Goal: Task Accomplishment & Management: Use online tool/utility

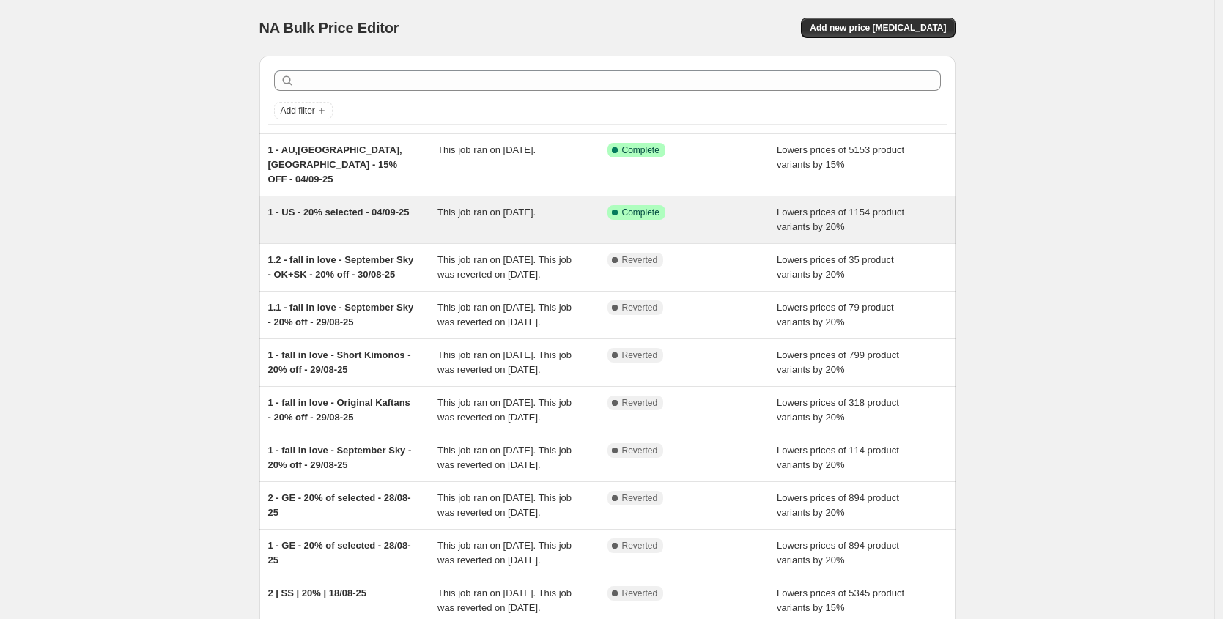
click at [722, 205] on div "Success Complete Complete" at bounding box center [682, 212] width 148 height 15
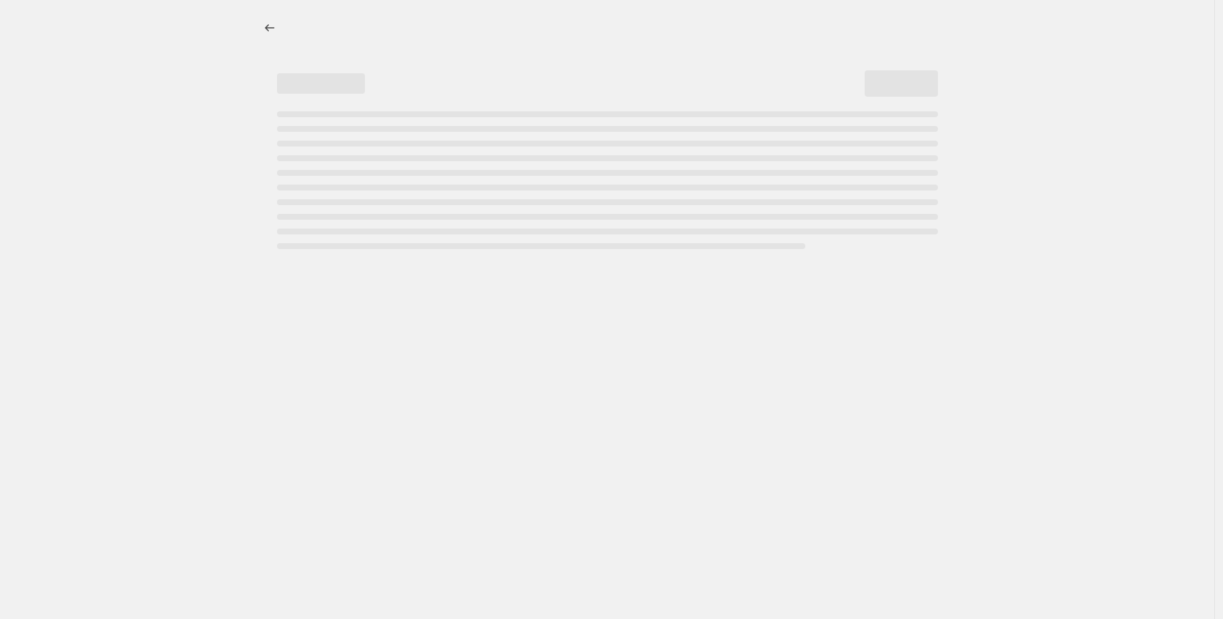
select select "percentage"
select select "tag"
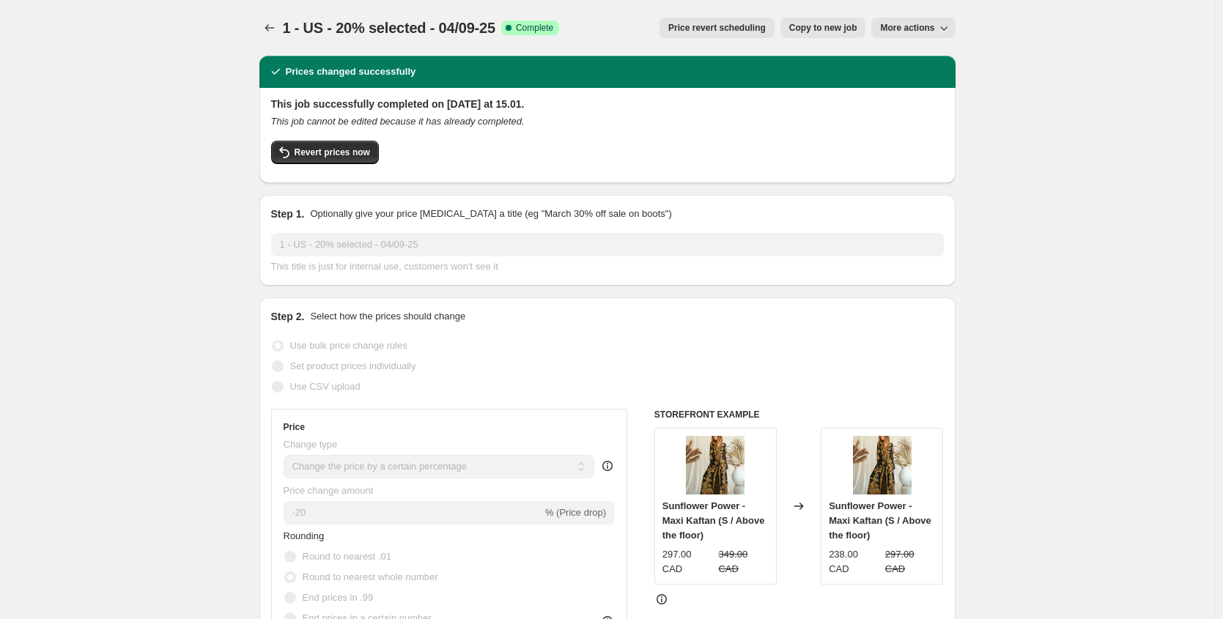
click at [851, 26] on span "Copy to new job" at bounding box center [823, 28] width 68 height 12
select select "percentage"
select select "tag"
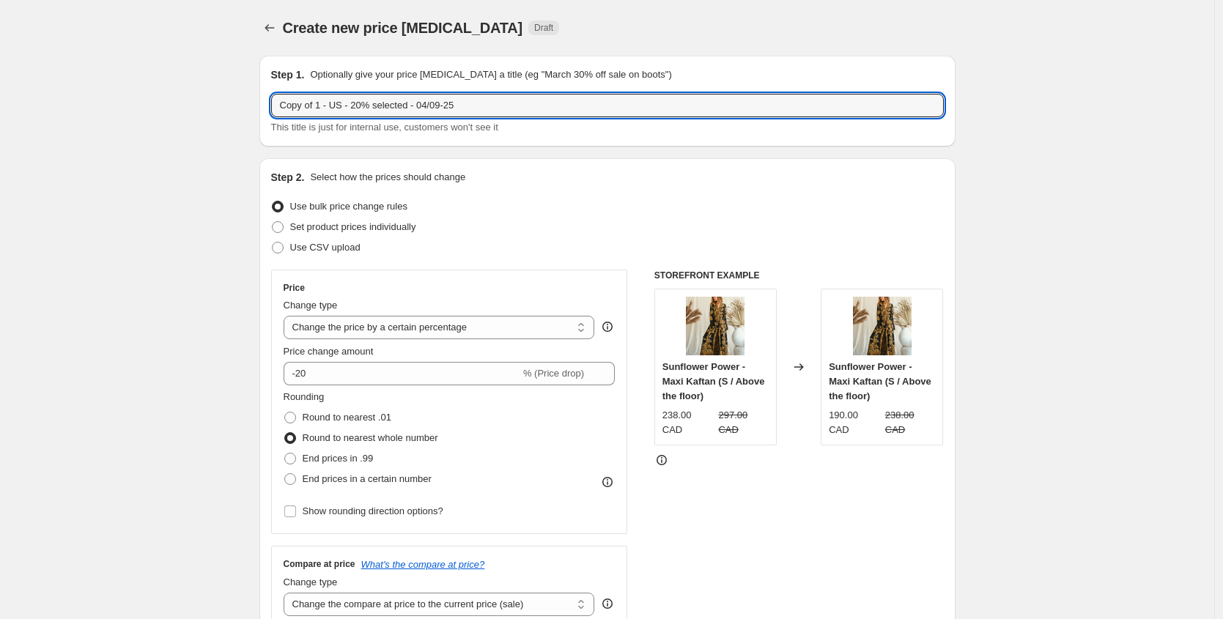
drag, startPoint x: 322, startPoint y: 108, endPoint x: 191, endPoint y: 92, distance: 132.2
click at [406, 107] on input "1 - US - 20% selected - 04/09-25" at bounding box center [607, 105] width 673 height 23
type input "1 - US - 20% selected - 08/09-25"
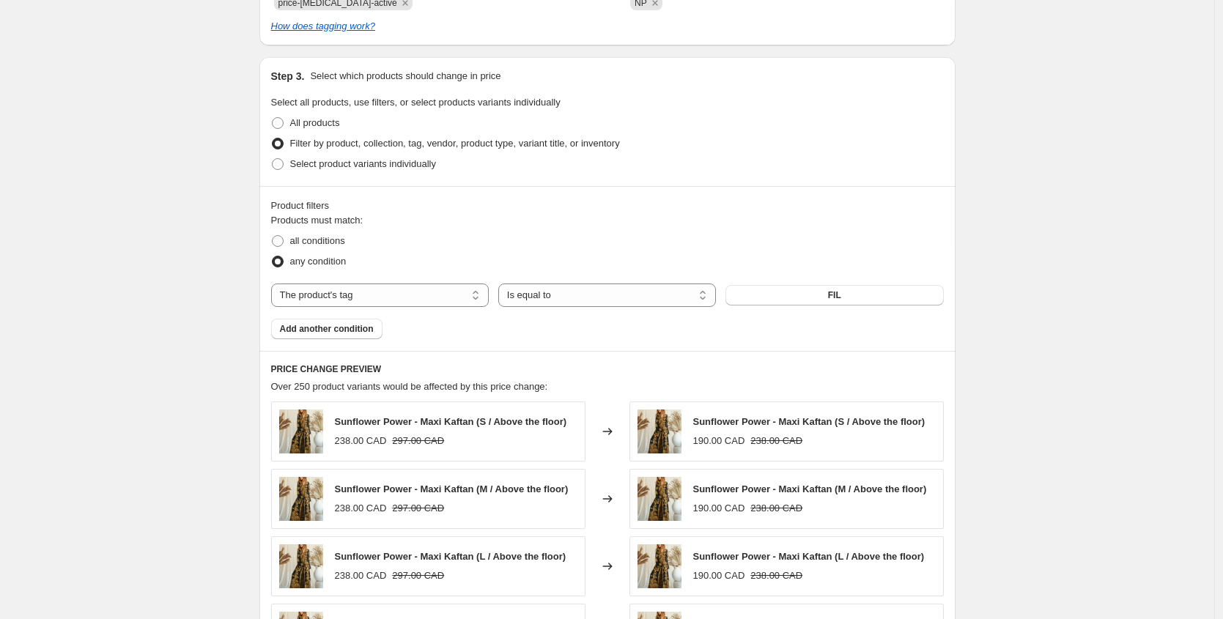
scroll to position [752, 0]
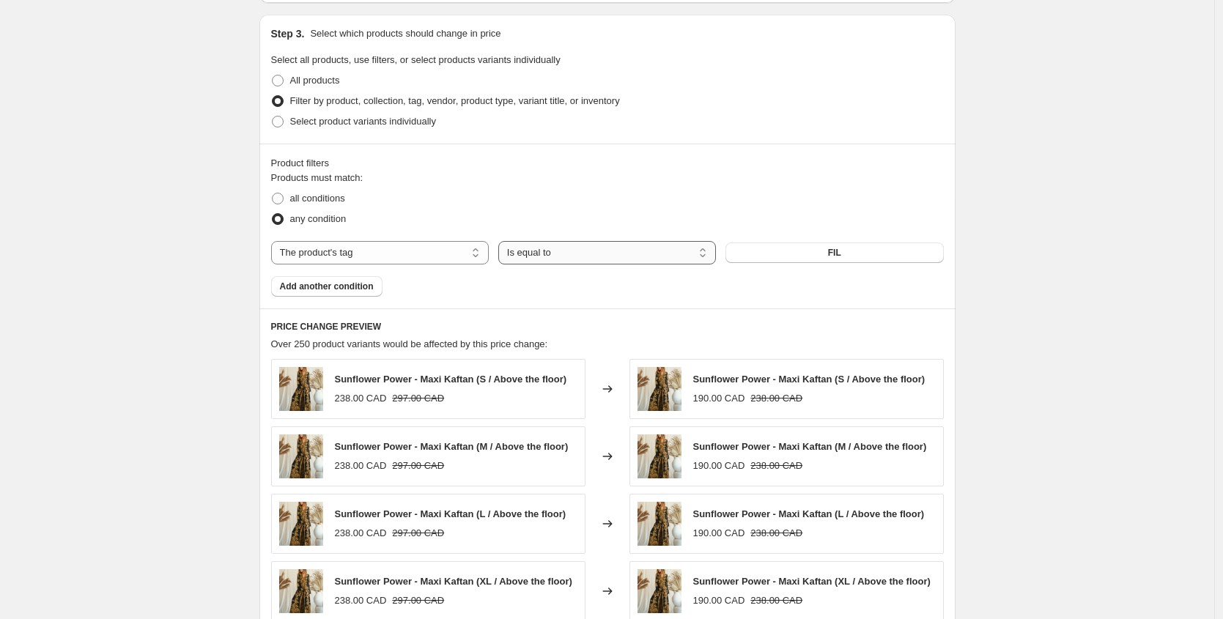
drag, startPoint x: 759, startPoint y: 252, endPoint x: 511, endPoint y: 247, distance: 247.8
click at [512, 248] on div "The product The product's collection The product's tag The product's vendor The…" at bounding box center [607, 252] width 673 height 23
click at [446, 266] on div "Products must match: all conditions any condition The product The product's col…" at bounding box center [607, 234] width 673 height 126
click at [450, 248] on select "The product The product's collection The product's tag The product's vendor The…" at bounding box center [380, 252] width 218 height 23
click at [786, 248] on button "FIL" at bounding box center [835, 253] width 218 height 21
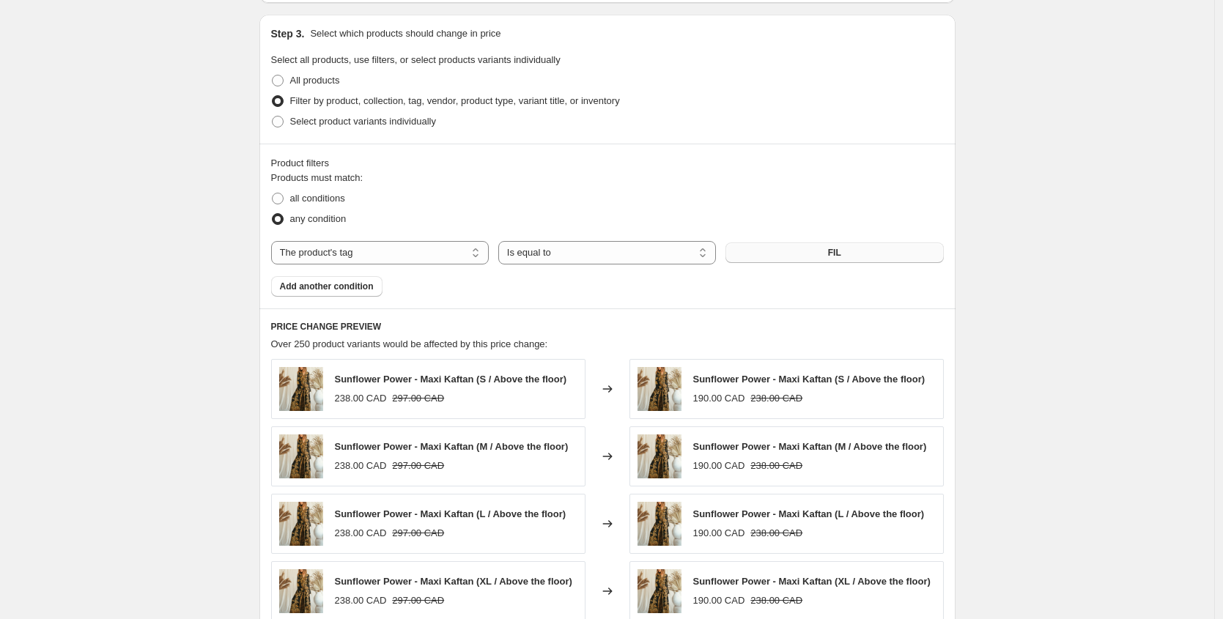
scroll to position [0, 0]
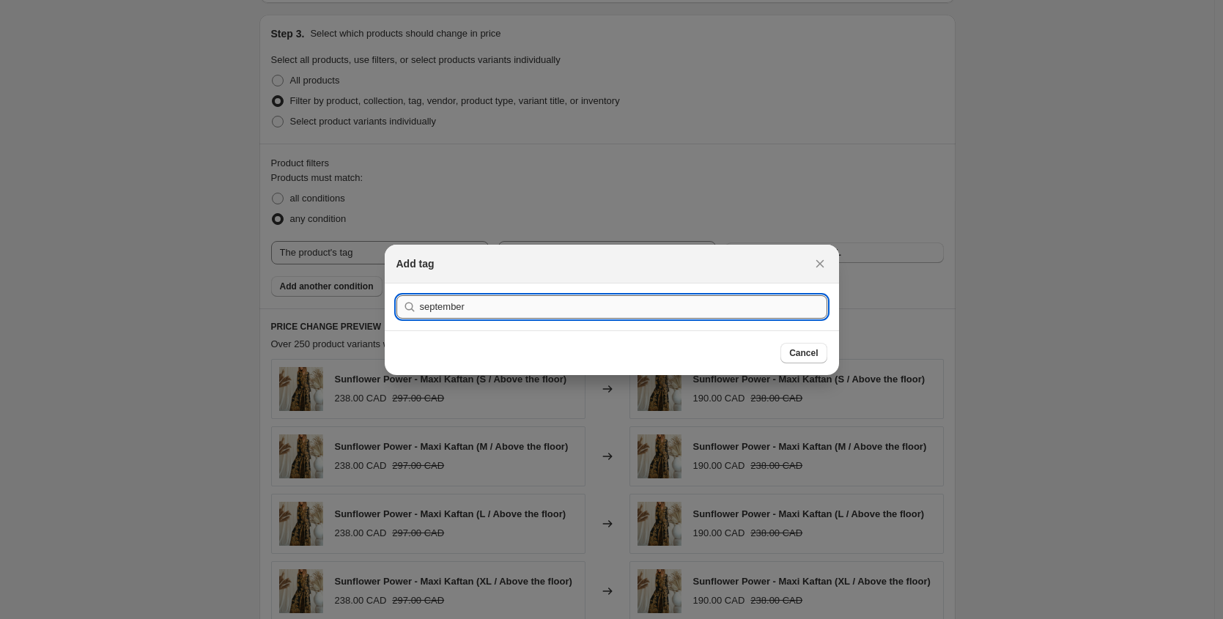
type input "september"
click at [396, 284] on button "Submit" at bounding box center [417, 291] width 42 height 15
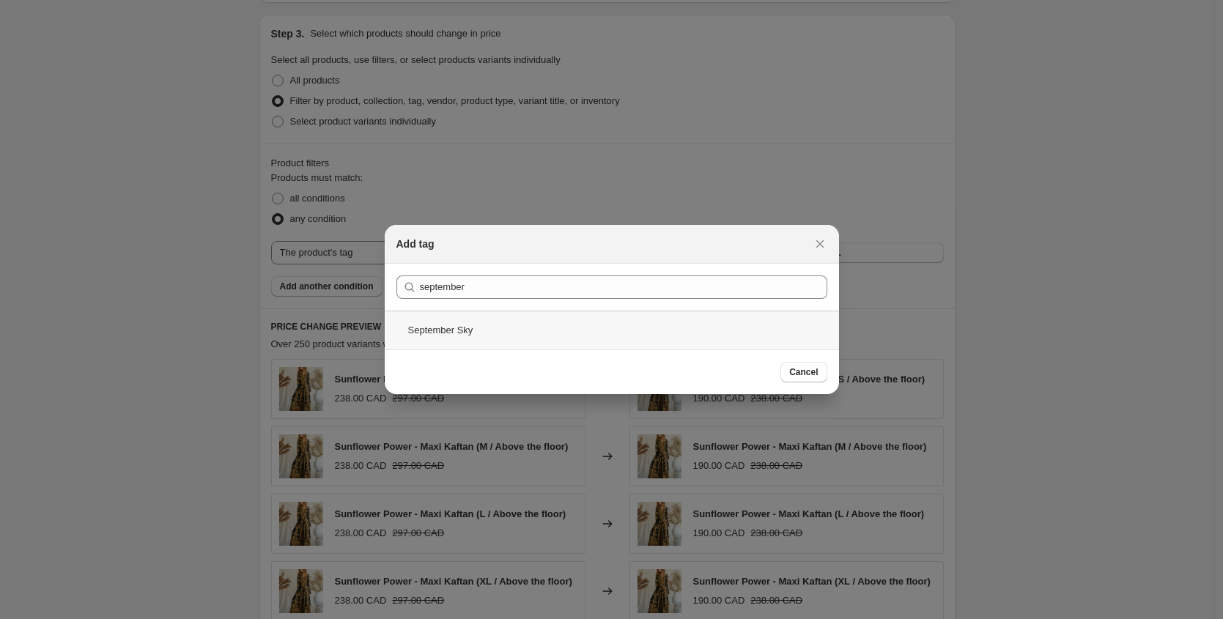
click at [423, 320] on div "September Sky" at bounding box center [612, 330] width 454 height 39
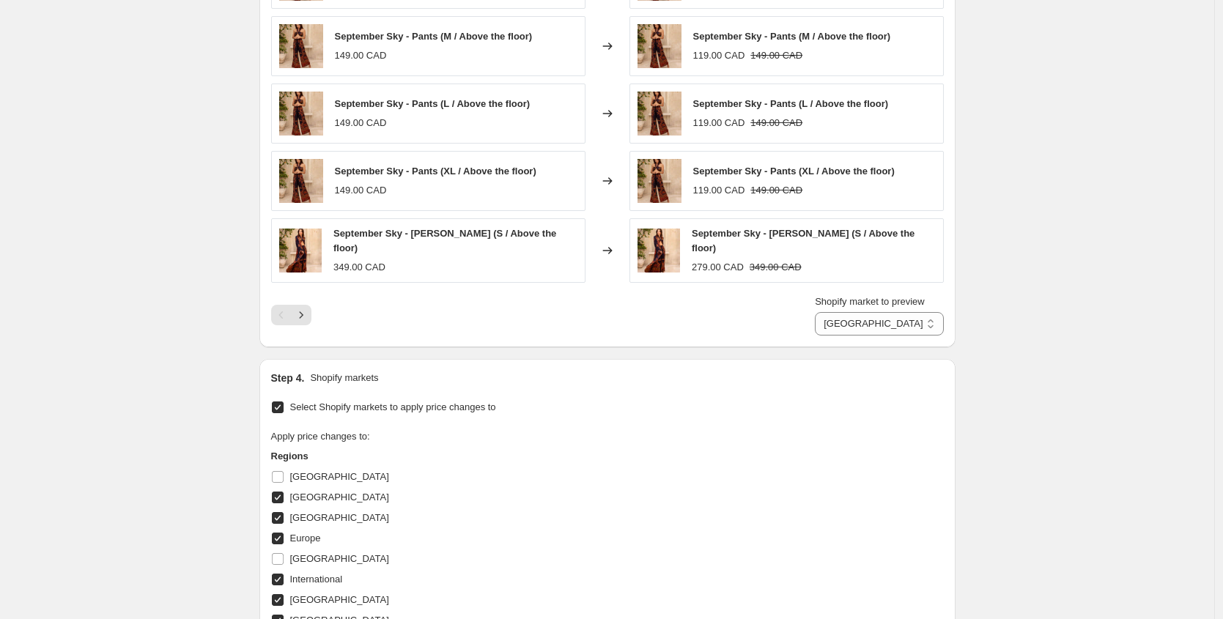
scroll to position [1581, 0]
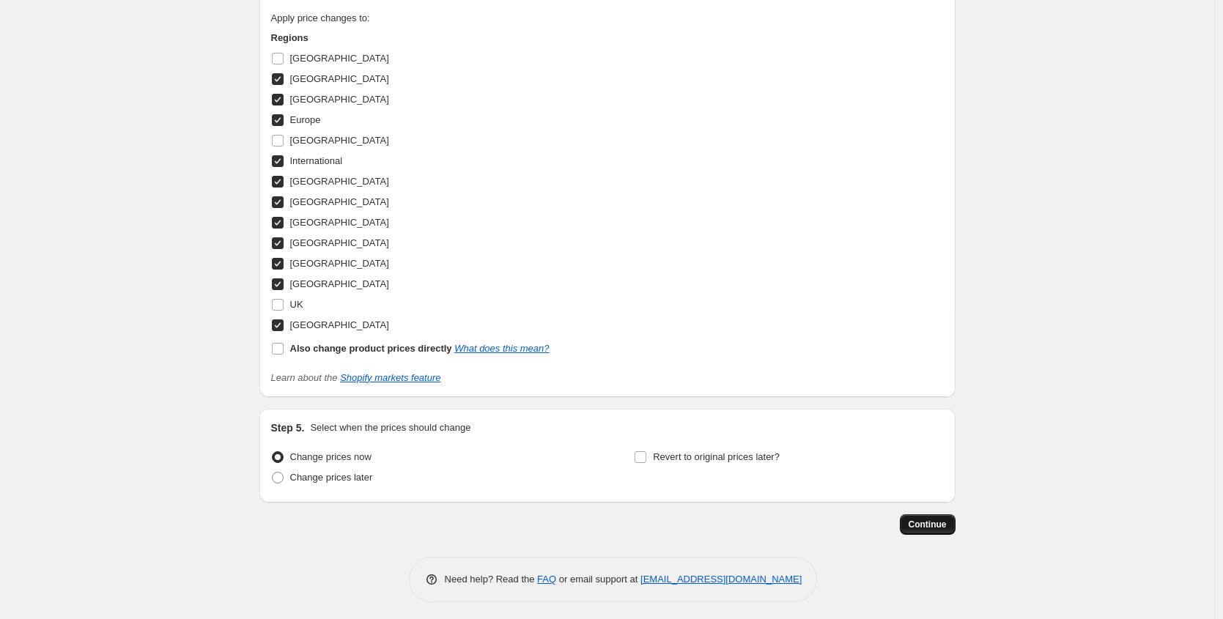
click at [936, 519] on span "Continue" at bounding box center [928, 525] width 38 height 12
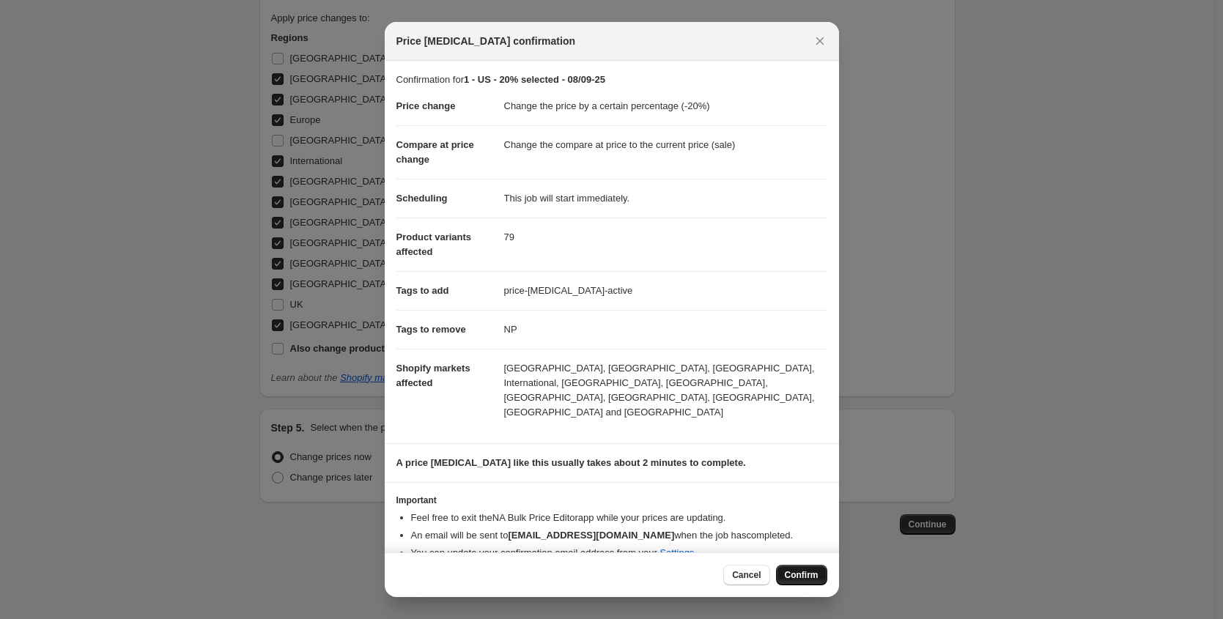
click at [800, 571] on span "Confirm" at bounding box center [802, 575] width 34 height 12
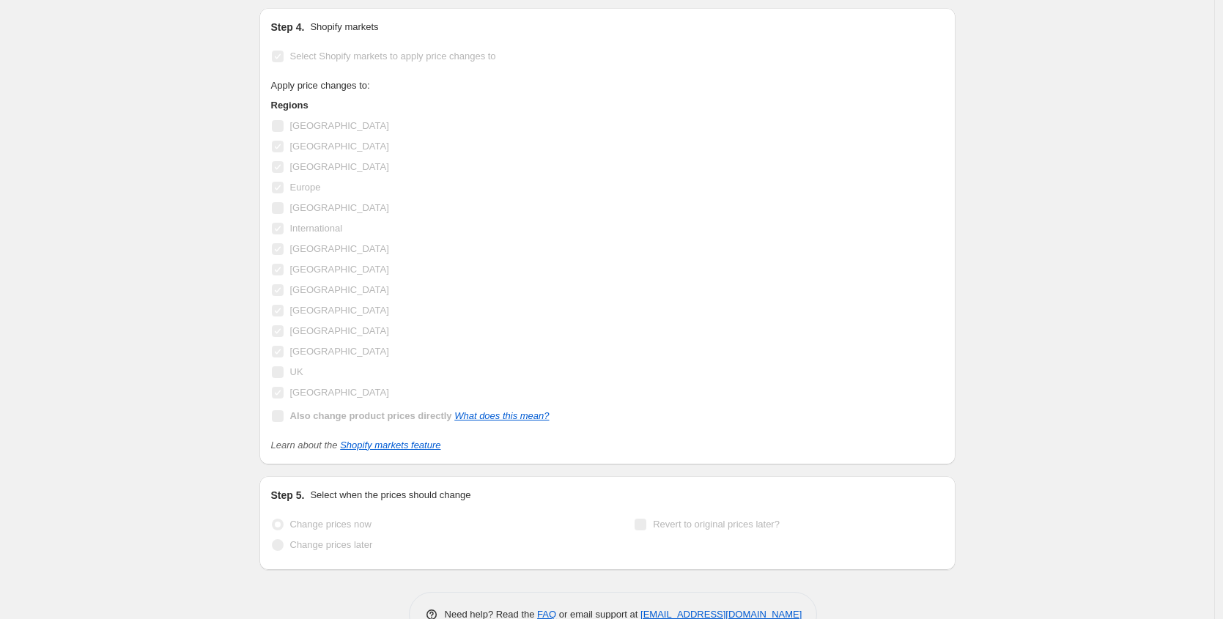
scroll to position [1619, 0]
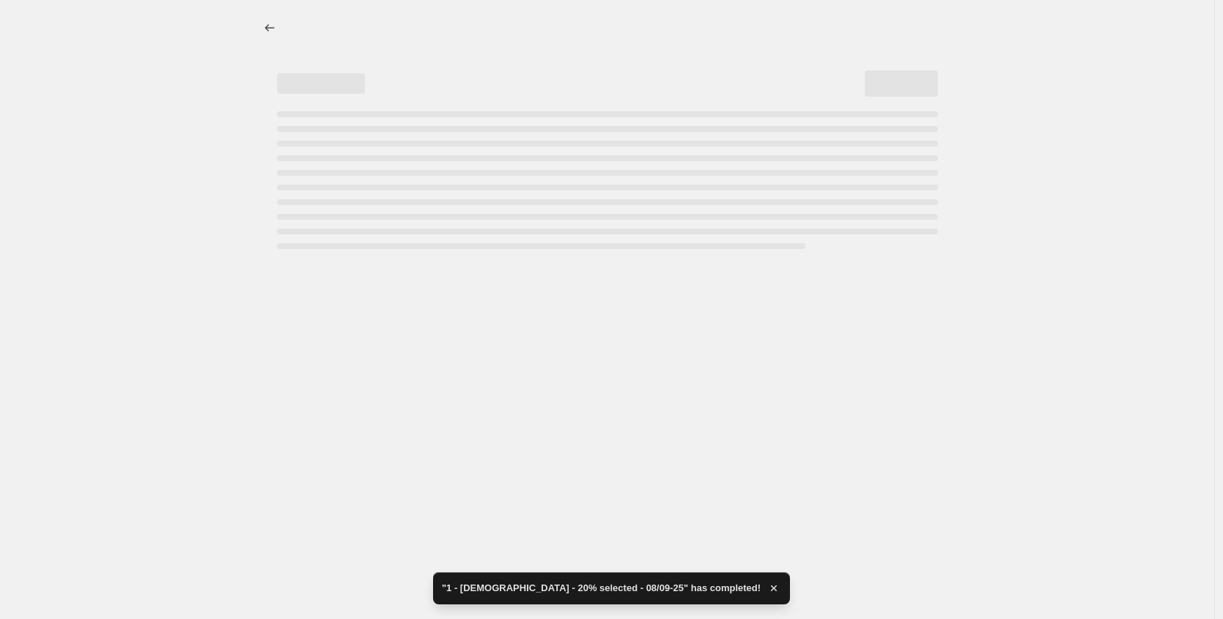
select select "percentage"
select select "tag"
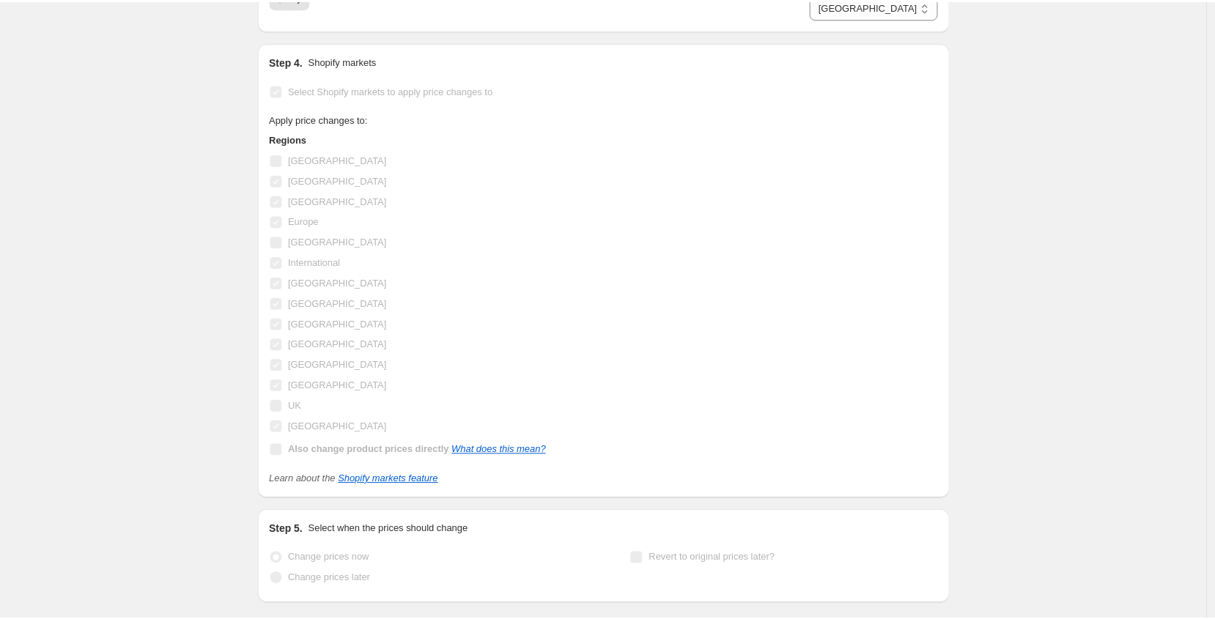
scroll to position [0, 0]
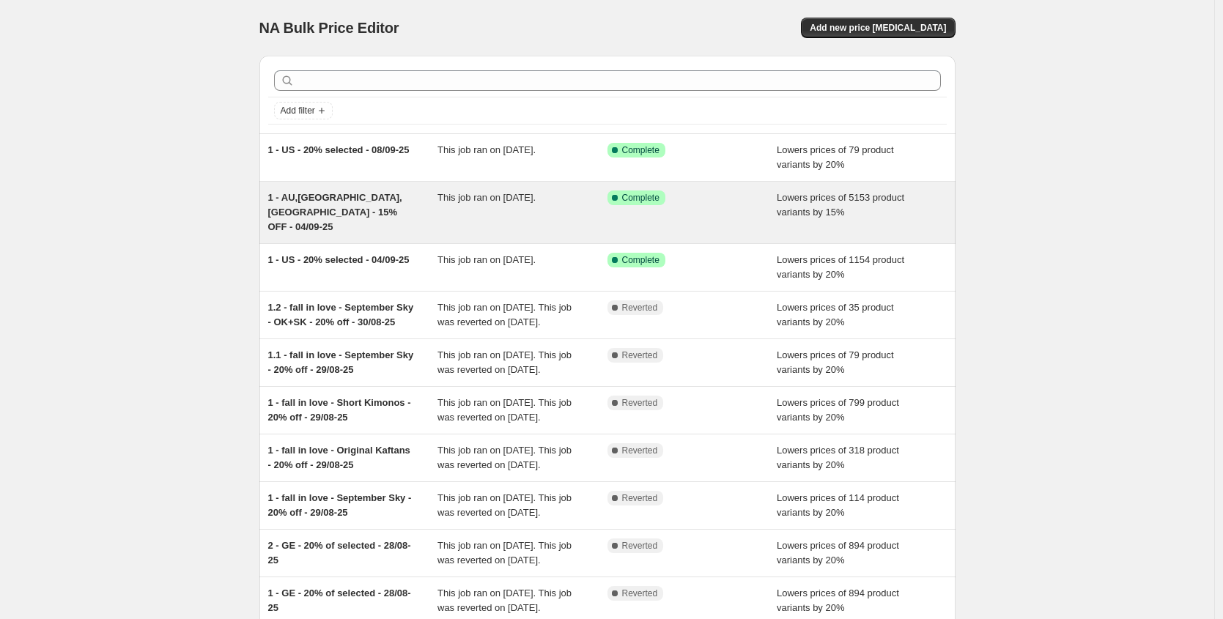
click at [311, 201] on span "1 - AU,GER,UK - 15% OFF - 04/09-25" at bounding box center [335, 212] width 134 height 40
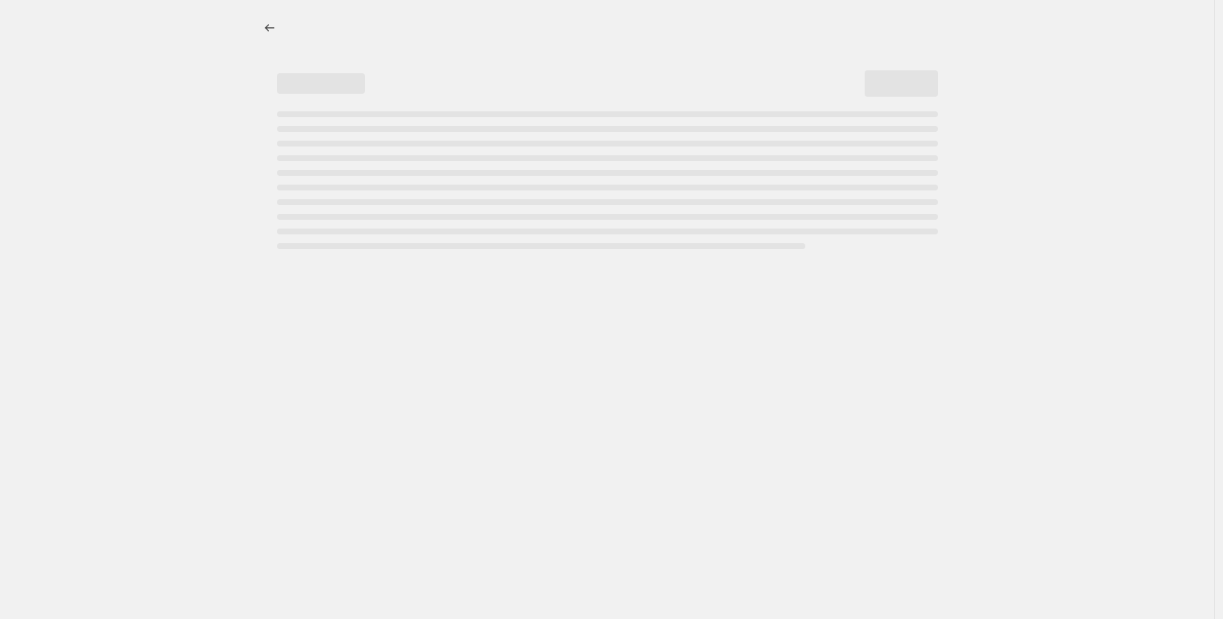
select select "percentage"
select select "tag"
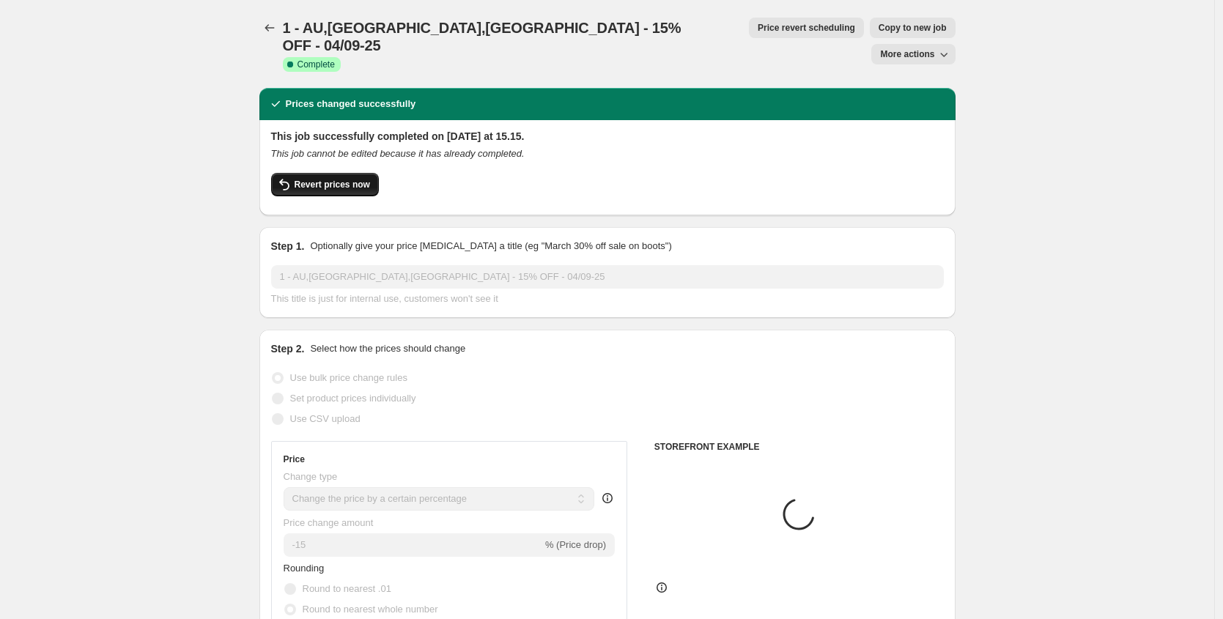
click at [345, 173] on button "Revert prices now" at bounding box center [325, 184] width 108 height 23
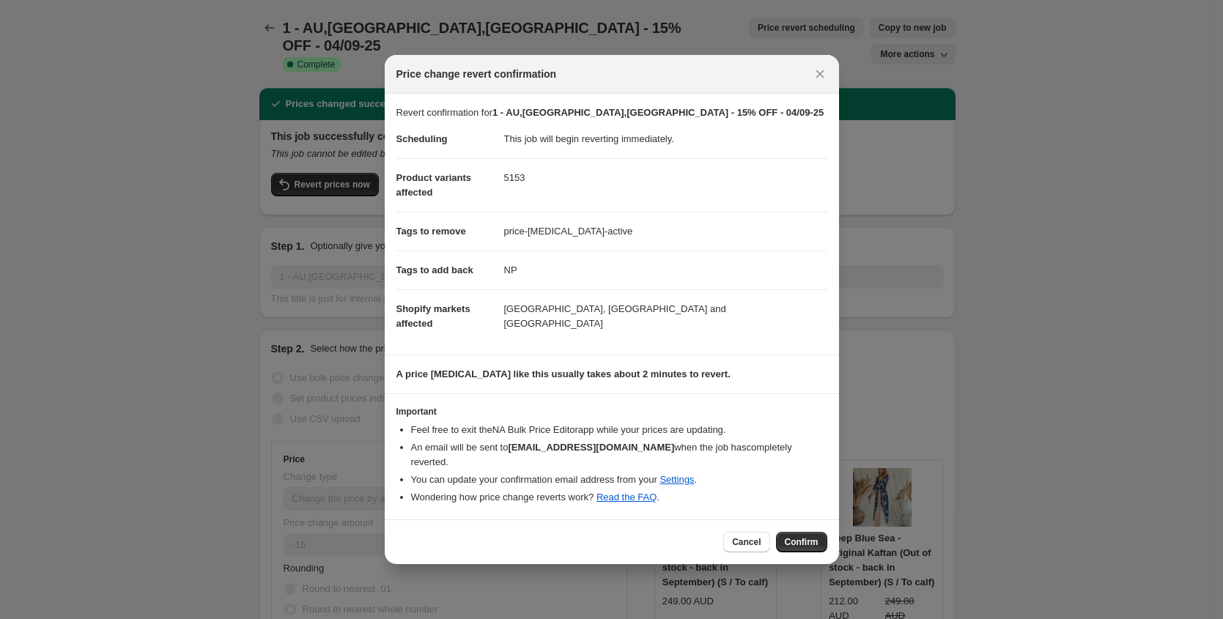
click at [808, 536] on span "Confirm" at bounding box center [802, 542] width 34 height 12
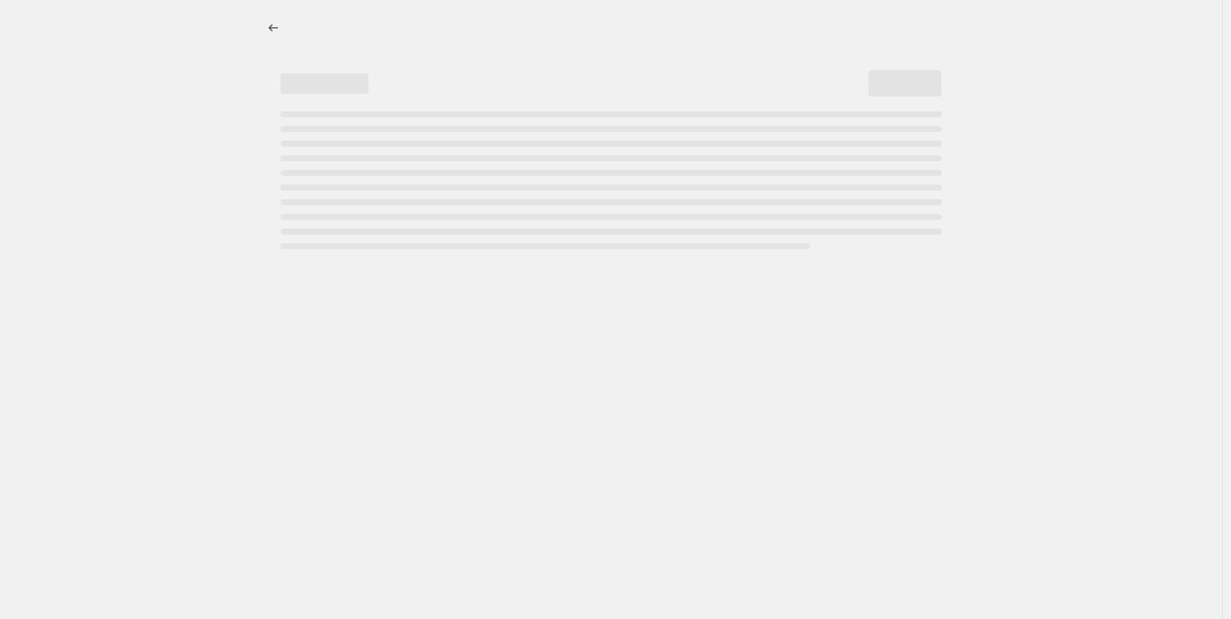
select select "percentage"
select select "tag"
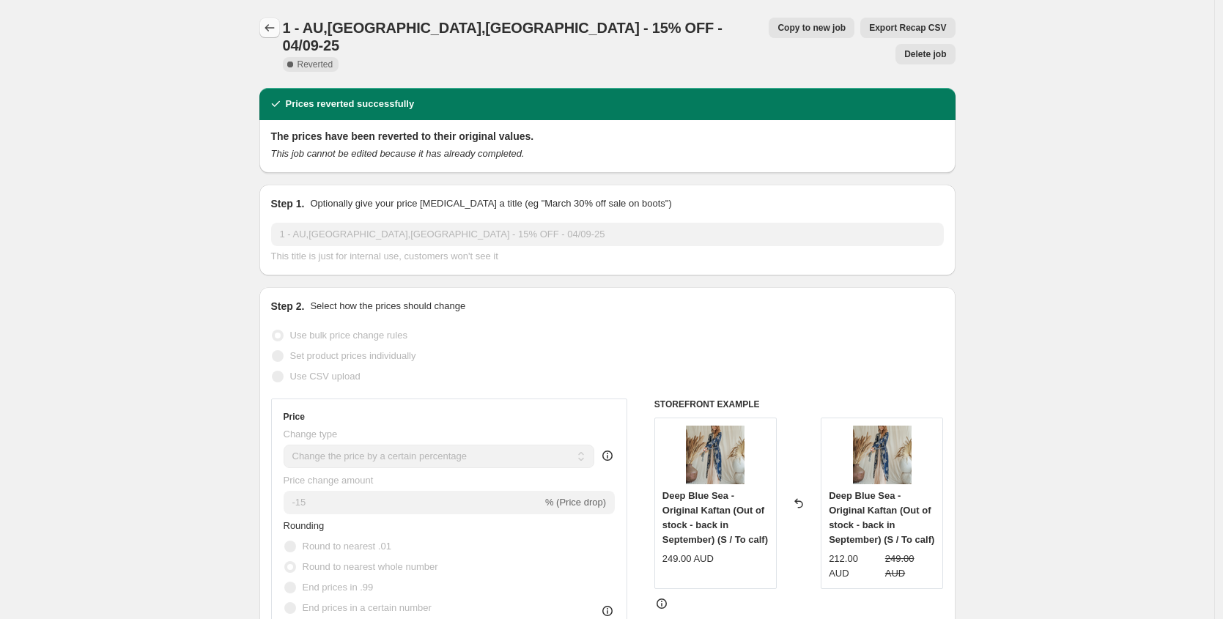
click at [273, 28] on icon "Price change jobs" at bounding box center [269, 28] width 15 height 15
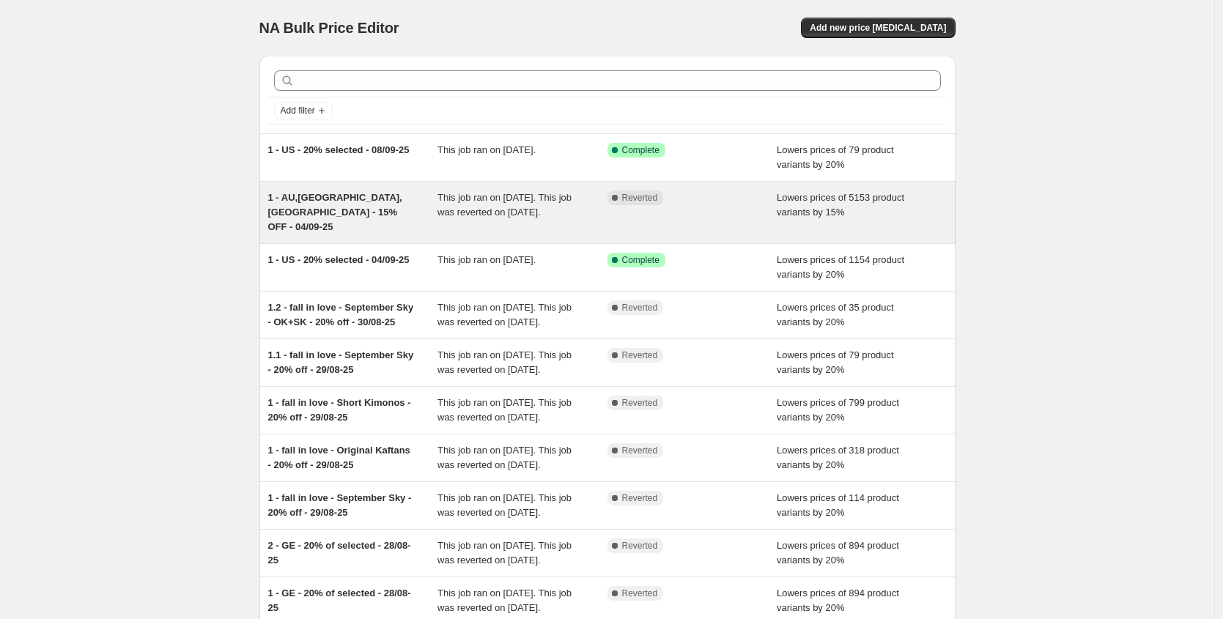
click at [310, 202] on span "1 - AU,[GEOGRAPHIC_DATA],[GEOGRAPHIC_DATA] - 15% OFF - 04/09-25" at bounding box center [335, 212] width 134 height 40
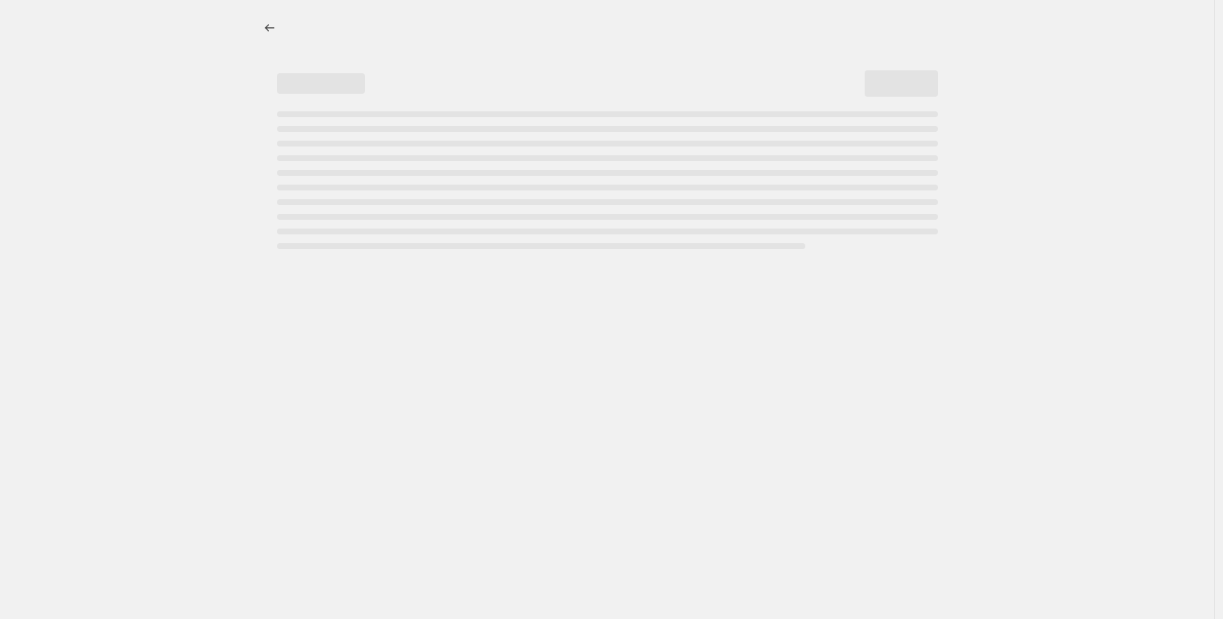
select select "percentage"
select select "tag"
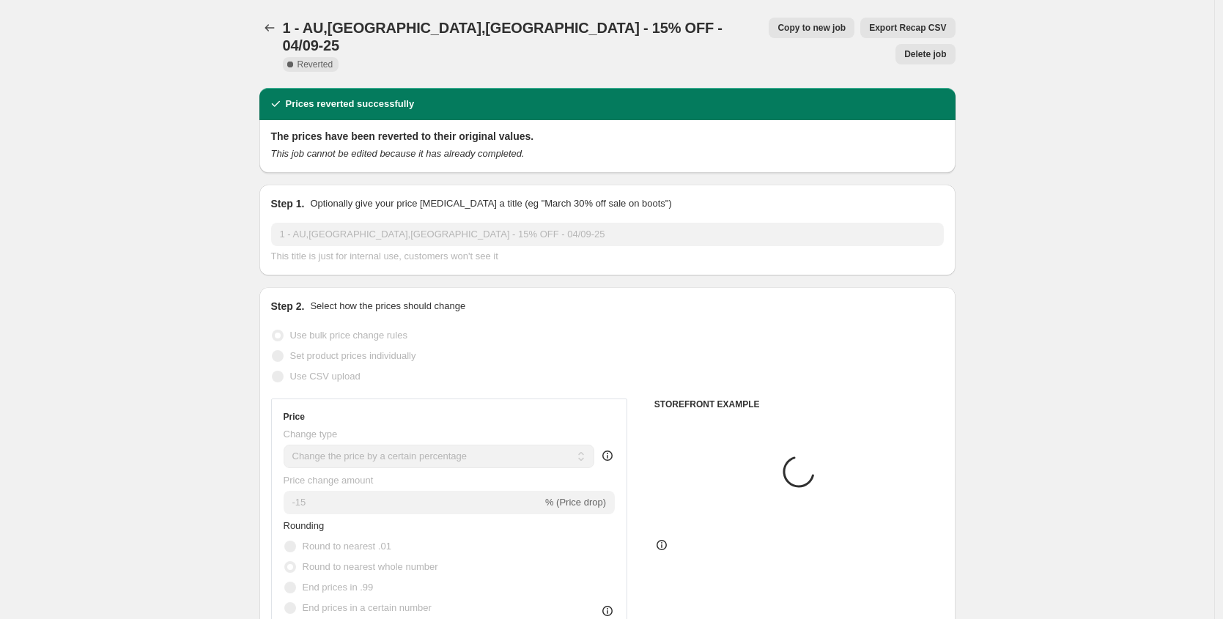
click at [778, 26] on span "Copy to new job" at bounding box center [812, 28] width 68 height 12
select select "percentage"
select select "tag"
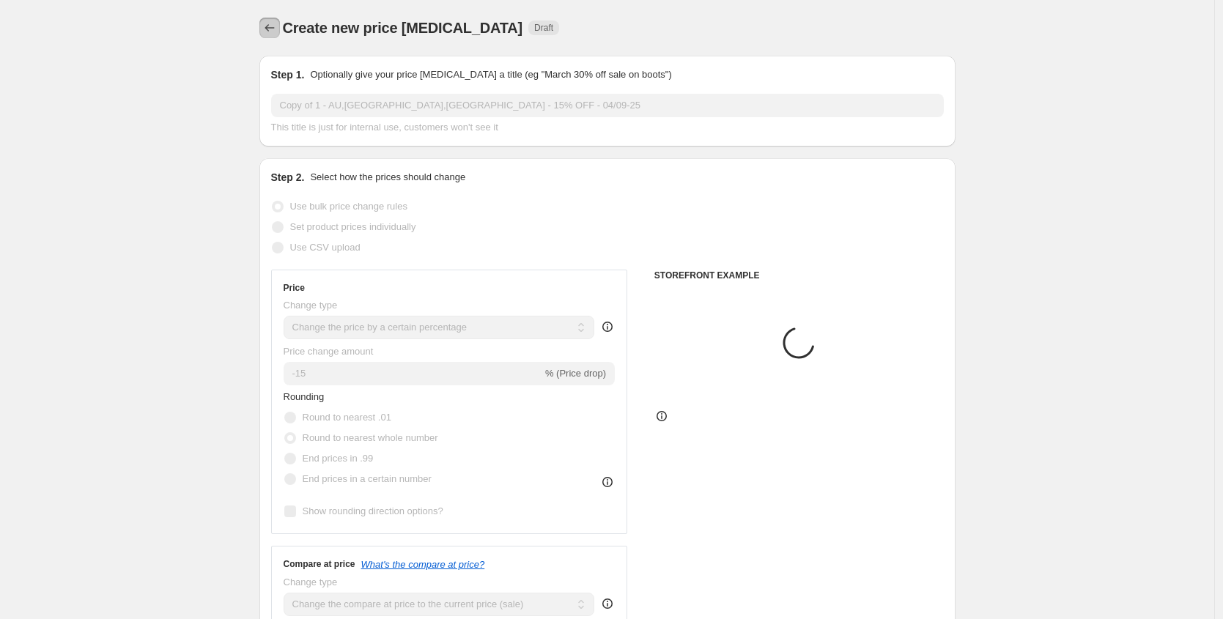
click at [270, 25] on icon "Price change jobs" at bounding box center [269, 28] width 15 height 15
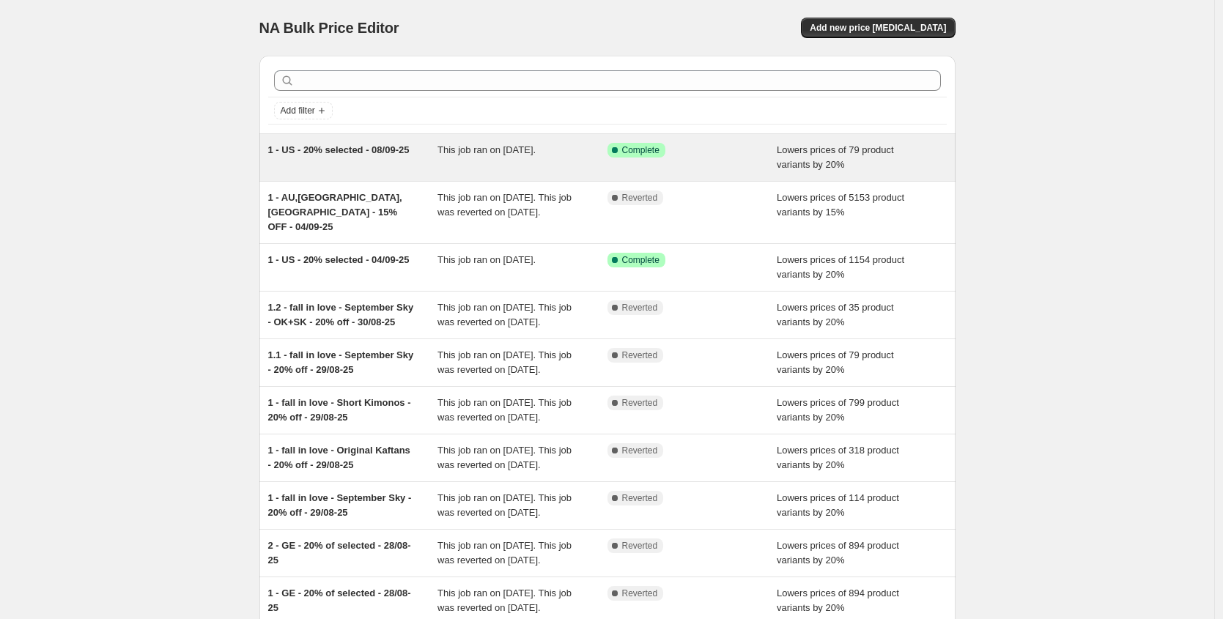
click at [381, 151] on span "1 - US - 20% selected - 08/09-25" at bounding box center [338, 149] width 141 height 11
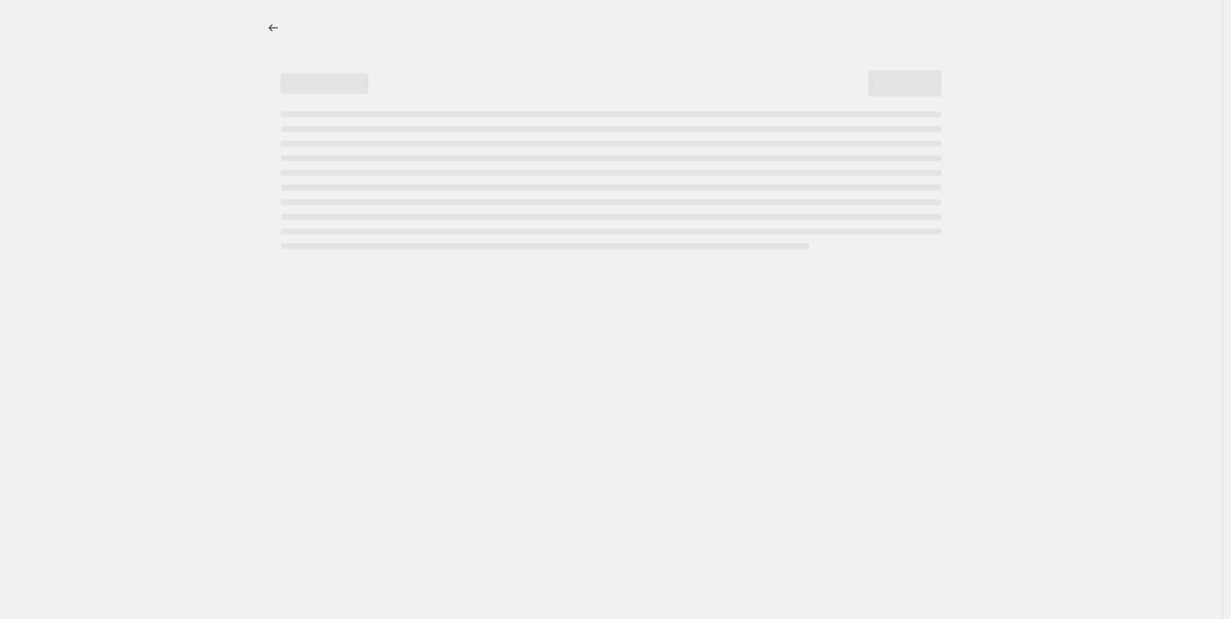
click at [287, 20] on div at bounding box center [611, 28] width 696 height 21
click at [275, 25] on icon "Price change jobs" at bounding box center [273, 28] width 15 height 15
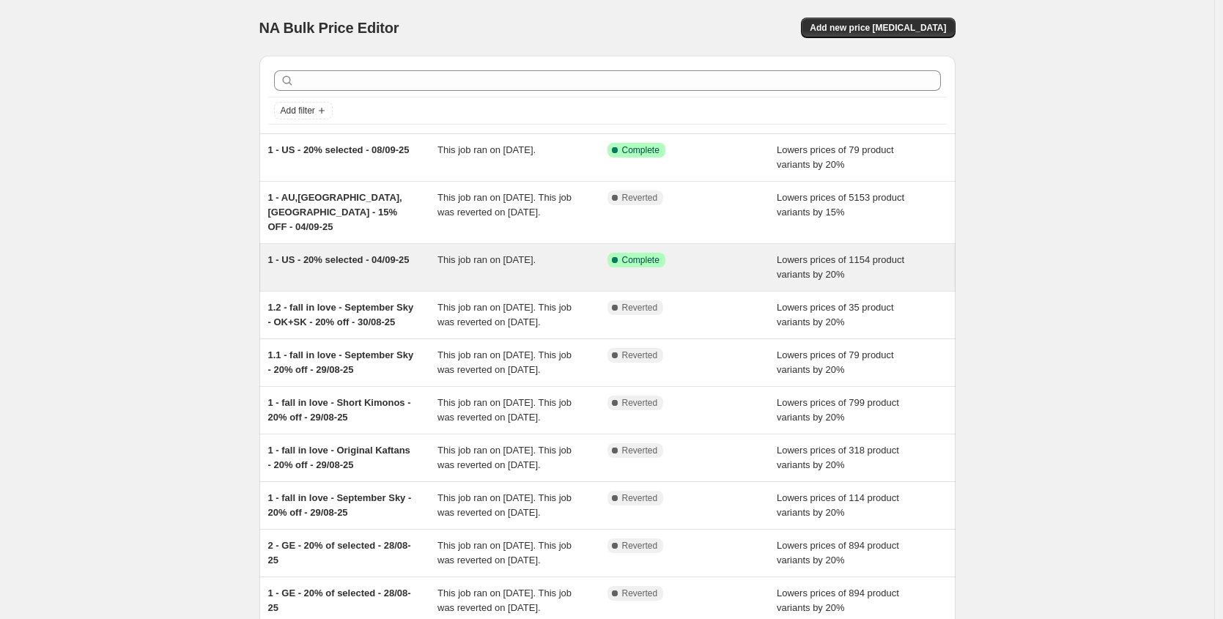
click at [343, 265] on span "1 - US - 20% selected - 04/09-25" at bounding box center [338, 259] width 141 height 11
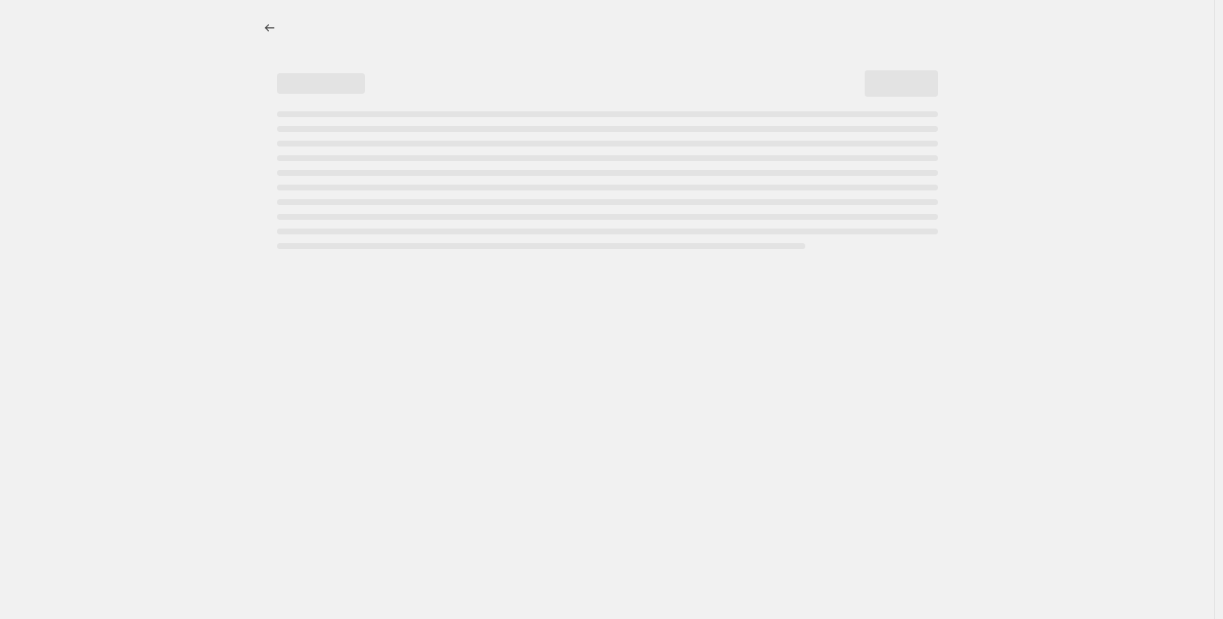
select select "percentage"
select select "tag"
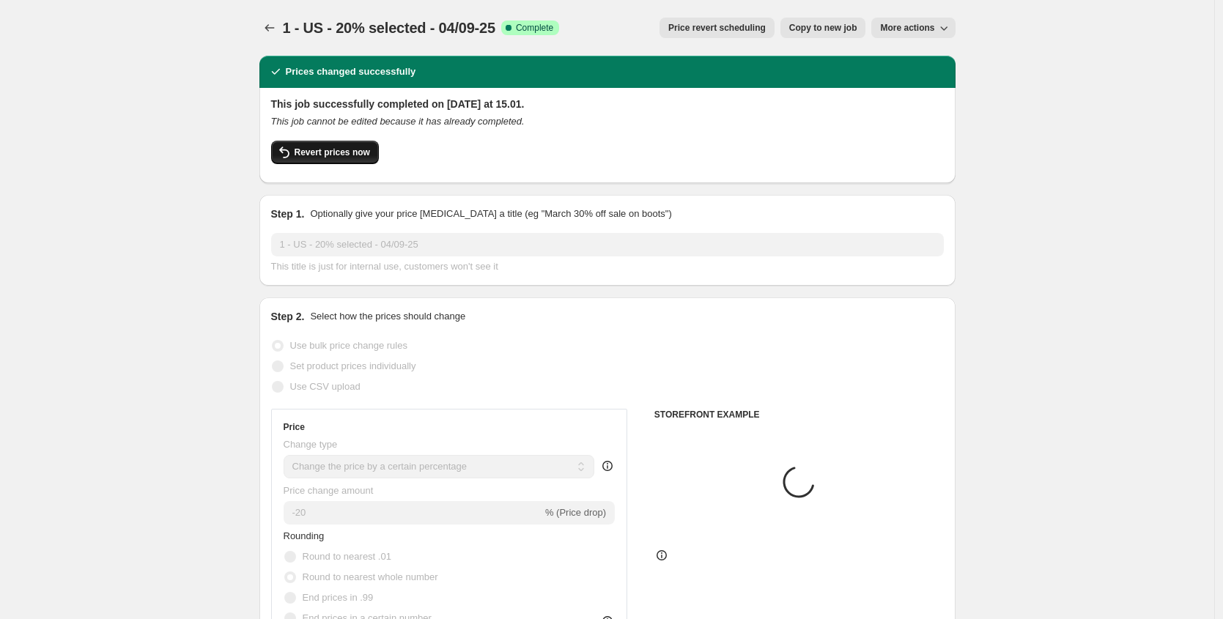
click at [350, 147] on span "Revert prices now" at bounding box center [332, 153] width 75 height 12
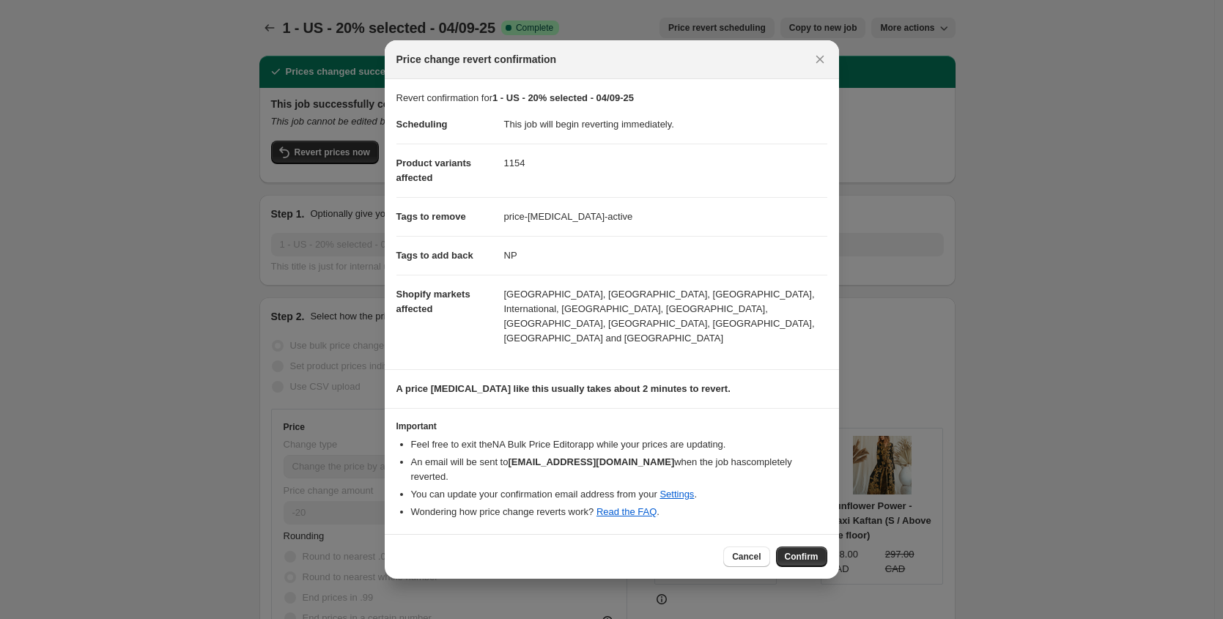
click at [799, 551] on span "Confirm" at bounding box center [802, 557] width 34 height 12
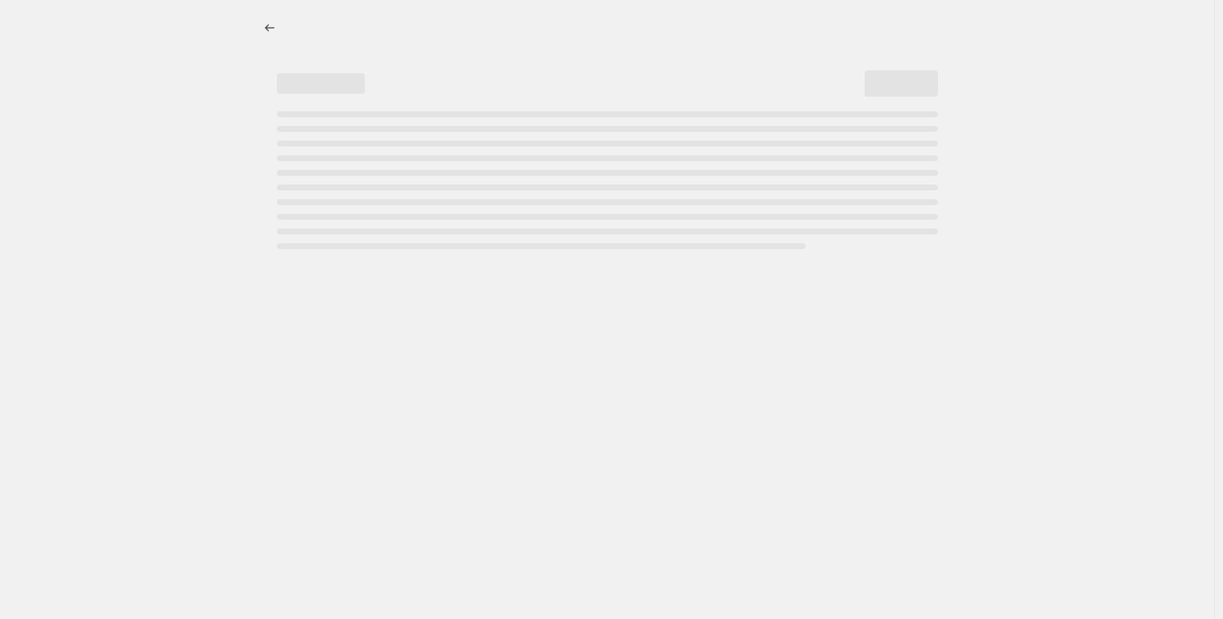
select select "percentage"
select select "tag"
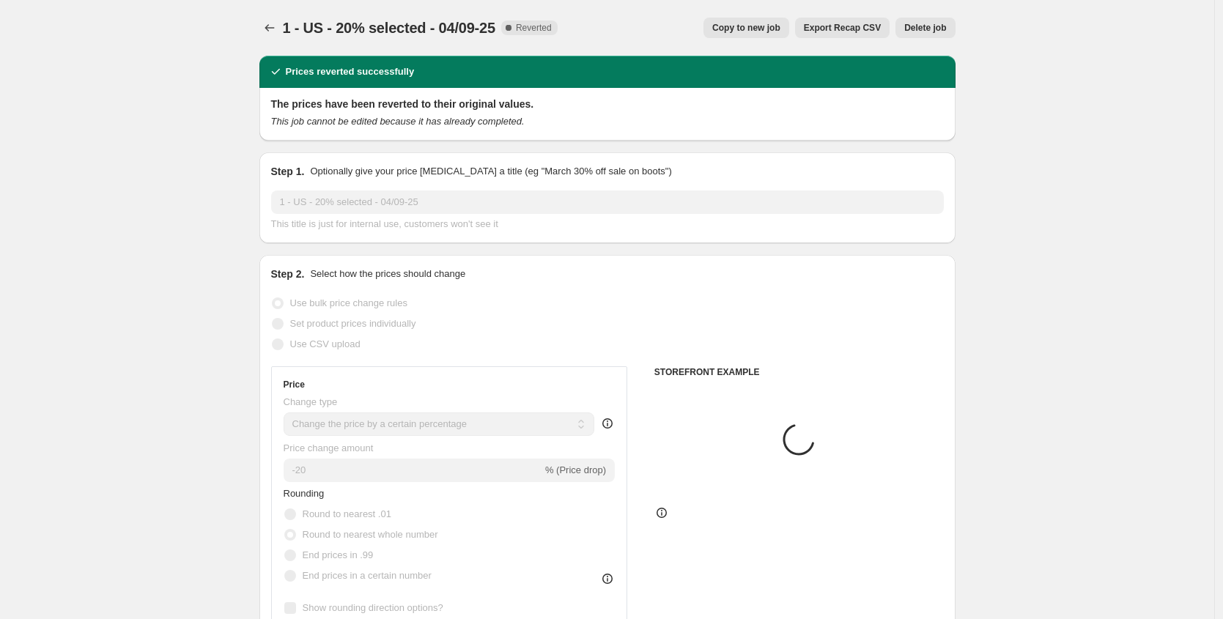
click at [763, 29] on span "Copy to new job" at bounding box center [746, 28] width 68 height 12
select select "percentage"
select select "tag"
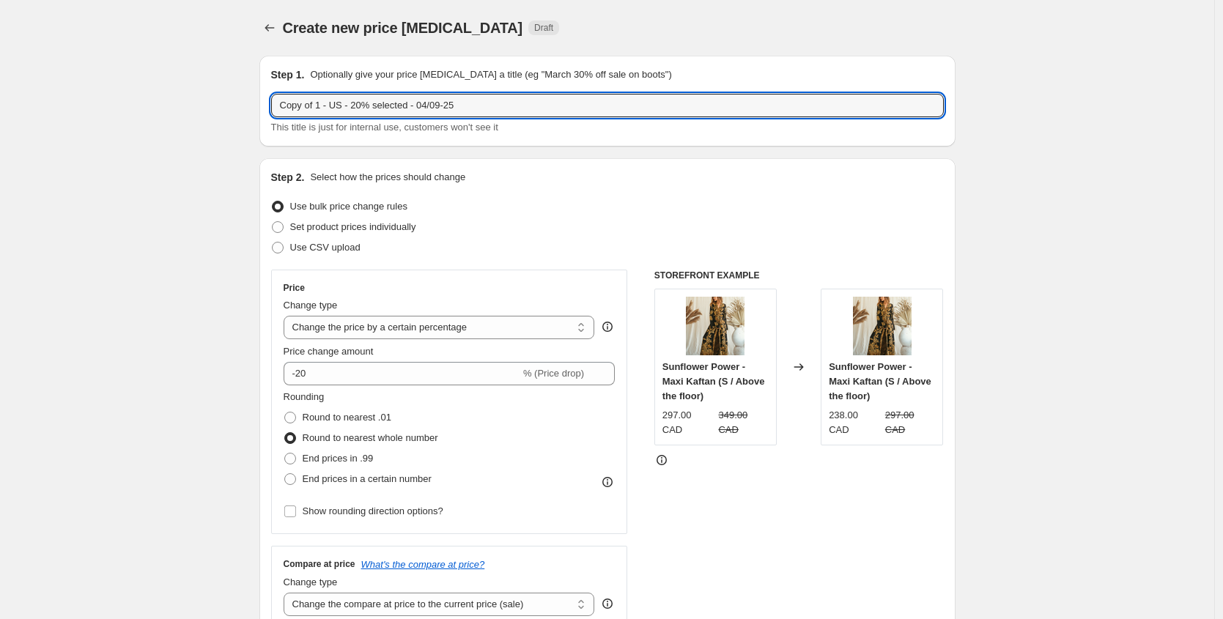
drag, startPoint x: 325, startPoint y: 105, endPoint x: 234, endPoint y: 105, distance: 91.6
type input "2 - US - 20% selected - 04/09-25"
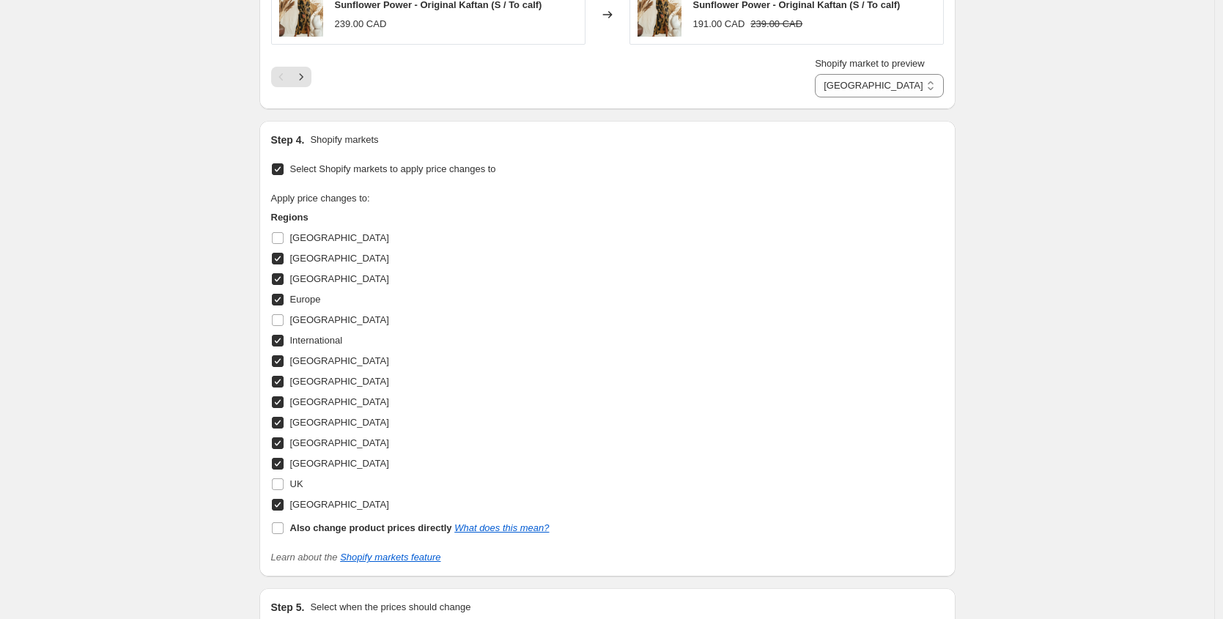
scroll to position [1546, 0]
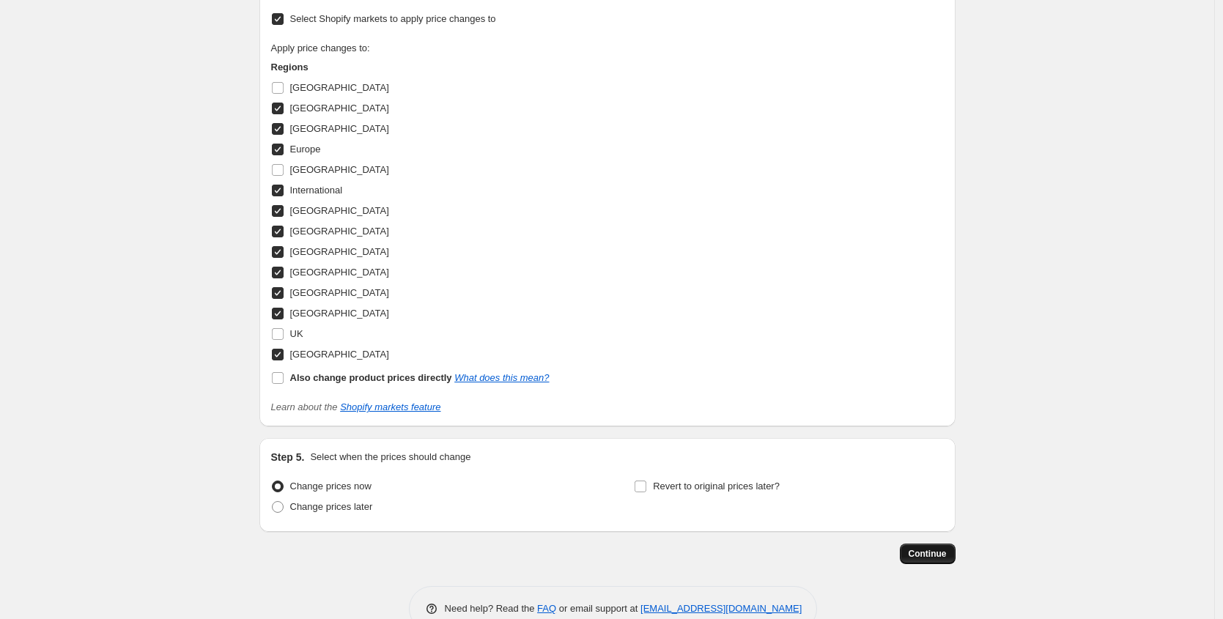
click at [942, 560] on span "Continue" at bounding box center [928, 554] width 38 height 12
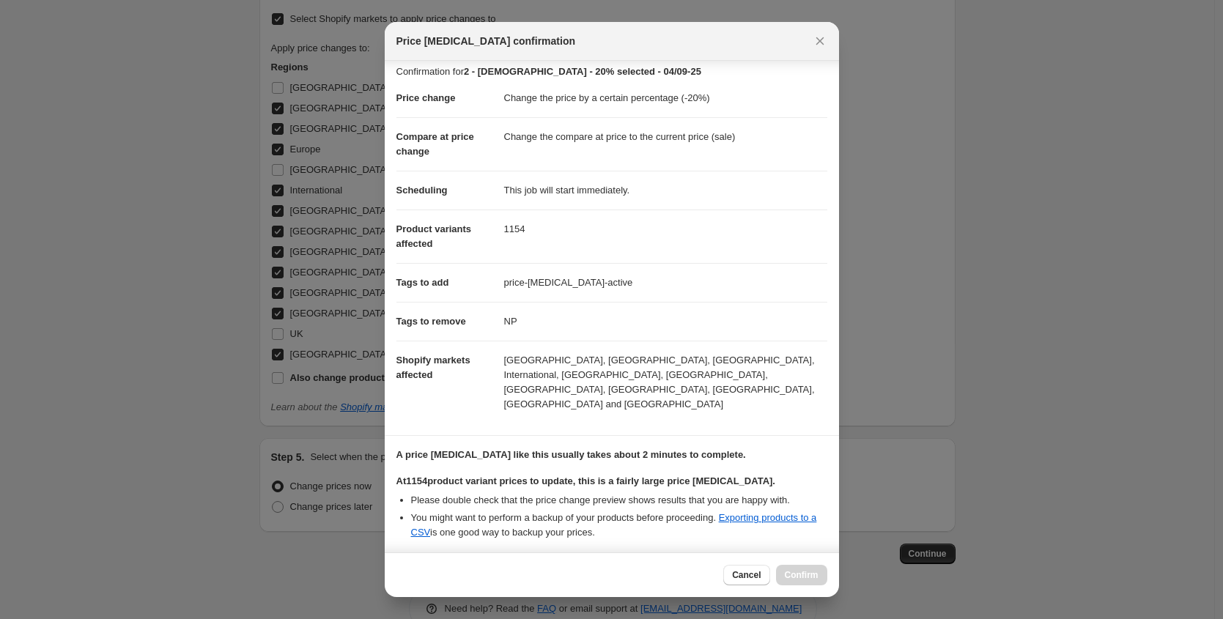
scroll to position [119, 0]
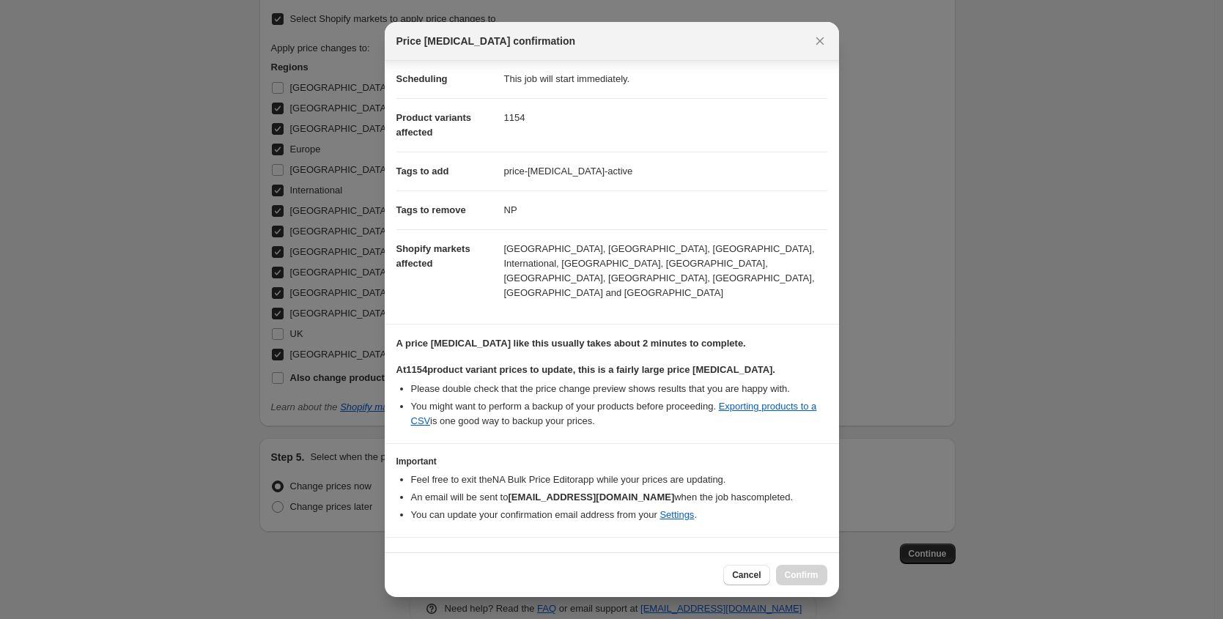
click at [707, 554] on b "I understand that this price [MEDICAL_DATA] will affect 1154 product variants" at bounding box center [592, 559] width 353 height 11
click at [409, 554] on input "I understand that this price [MEDICAL_DATA] will affect 1154 product variants" at bounding box center [403, 560] width 12 height 12
checkbox input "true"
click at [792, 572] on span "Confirm" at bounding box center [802, 575] width 34 height 12
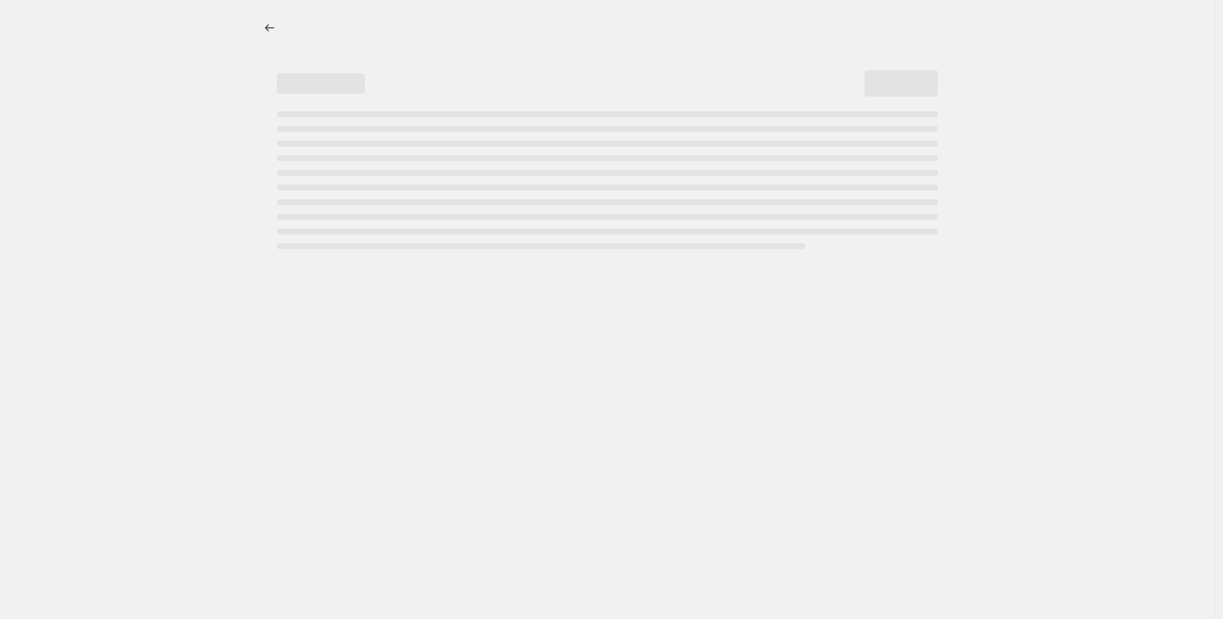
select select "percentage"
select select "tag"
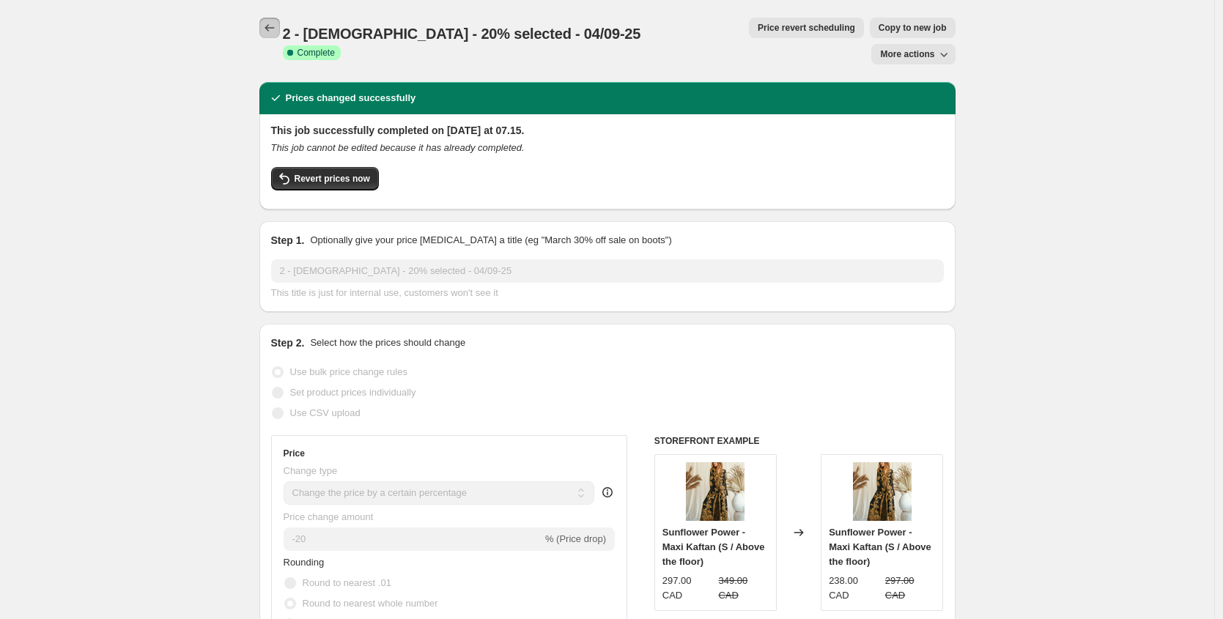
click at [273, 30] on icon "Price change jobs" at bounding box center [269, 28] width 15 height 15
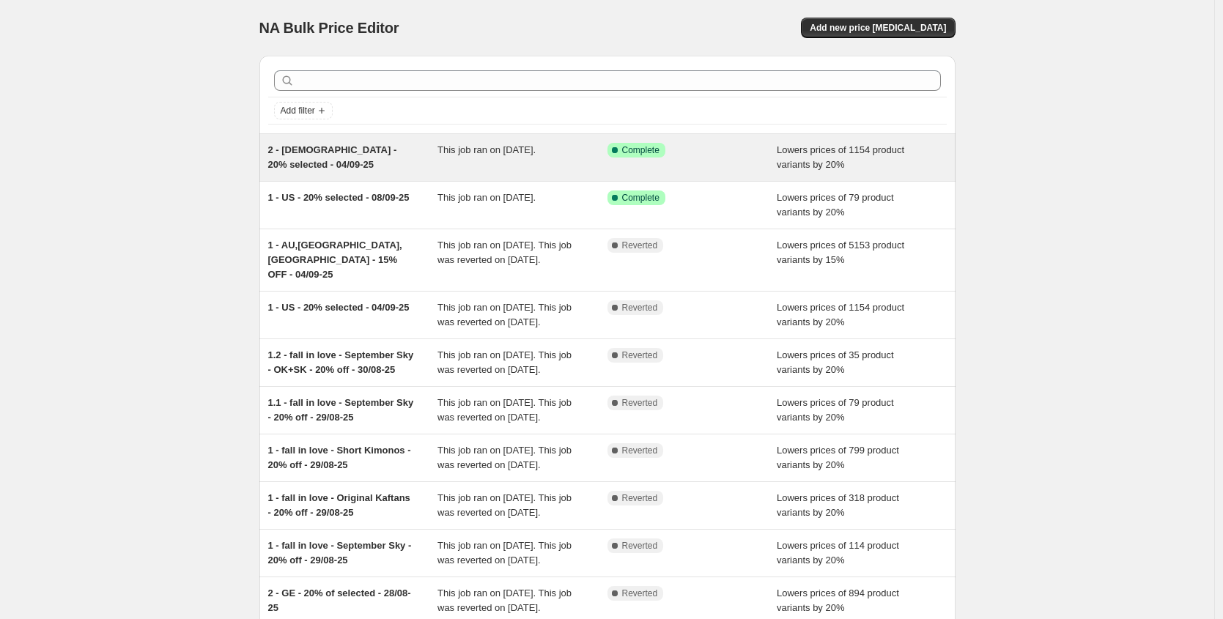
click at [344, 153] on span "2 - [DEMOGRAPHIC_DATA] - 20% selected - 04/09-25" at bounding box center [332, 157] width 129 height 26
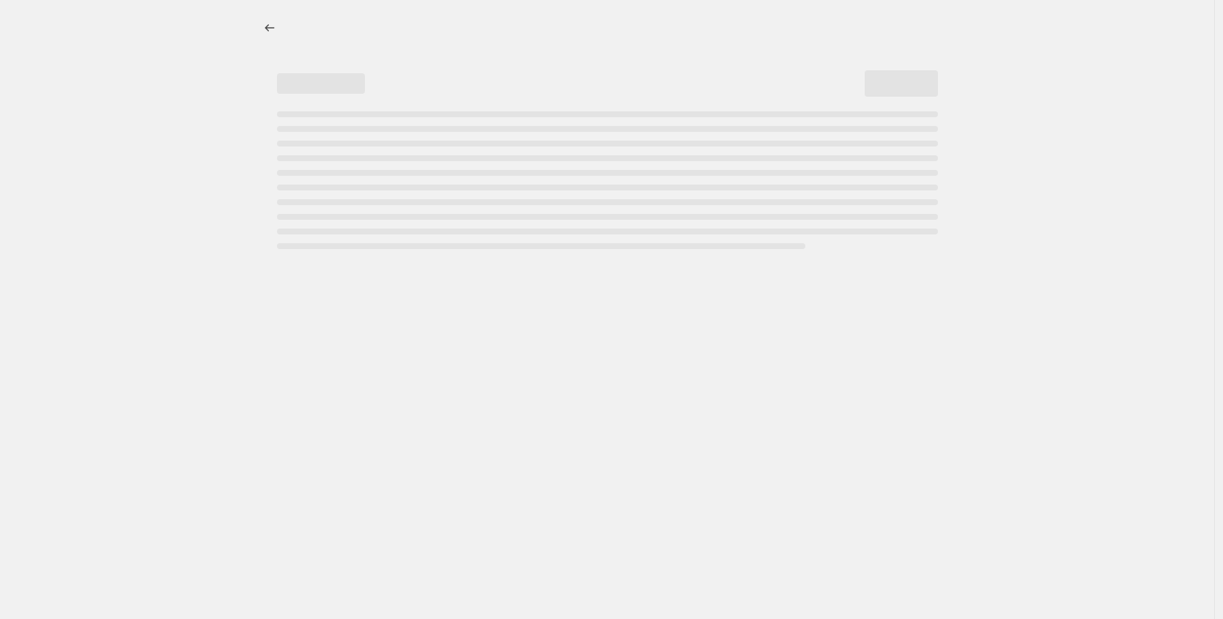
select select "percentage"
select select "tag"
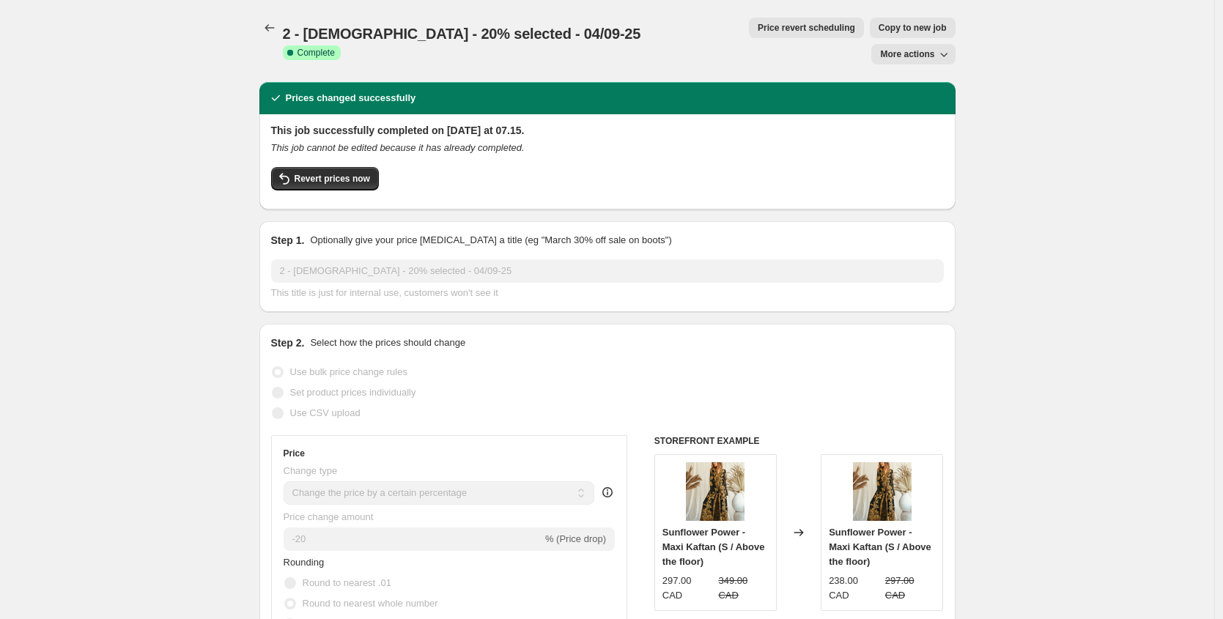
click at [879, 29] on span "Copy to new job" at bounding box center [913, 28] width 68 height 12
select select "percentage"
select select "tag"
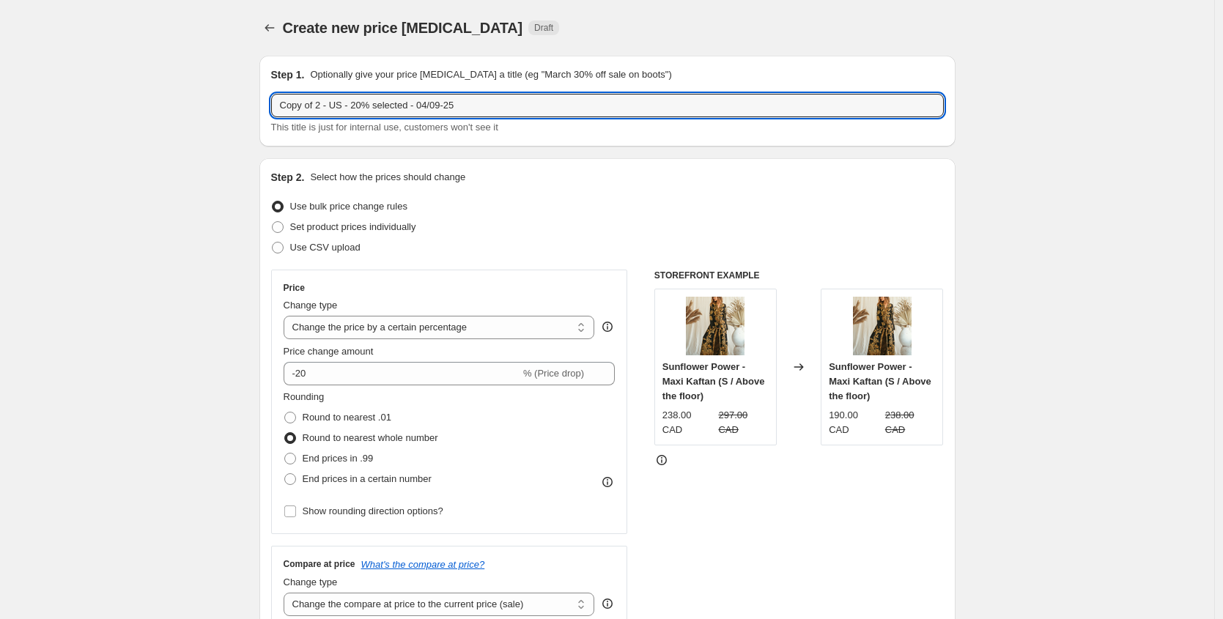
drag, startPoint x: 328, startPoint y: 103, endPoint x: 223, endPoint y: 97, distance: 105.0
click at [309, 105] on input "2 - [DEMOGRAPHIC_DATA] - 20% selected - 04/09-25" at bounding box center [607, 105] width 673 height 23
click at [437, 106] on input "2 - UK,AU,GE - 20% selected - 04/09-25" at bounding box center [607, 105] width 673 height 23
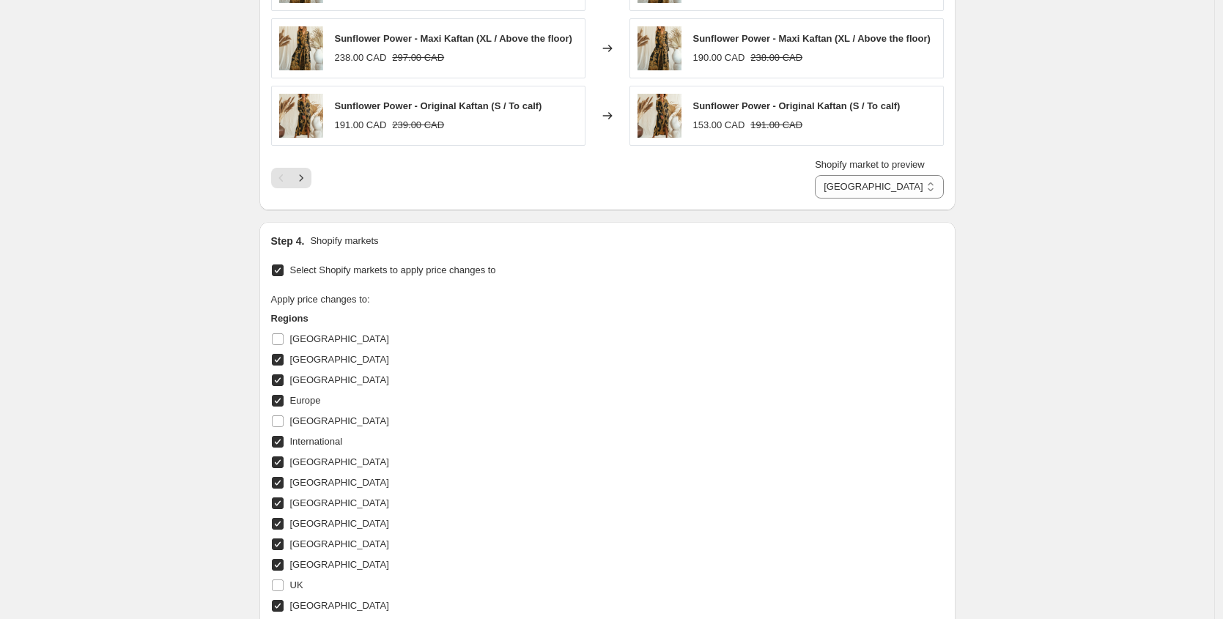
scroll to position [1340, 0]
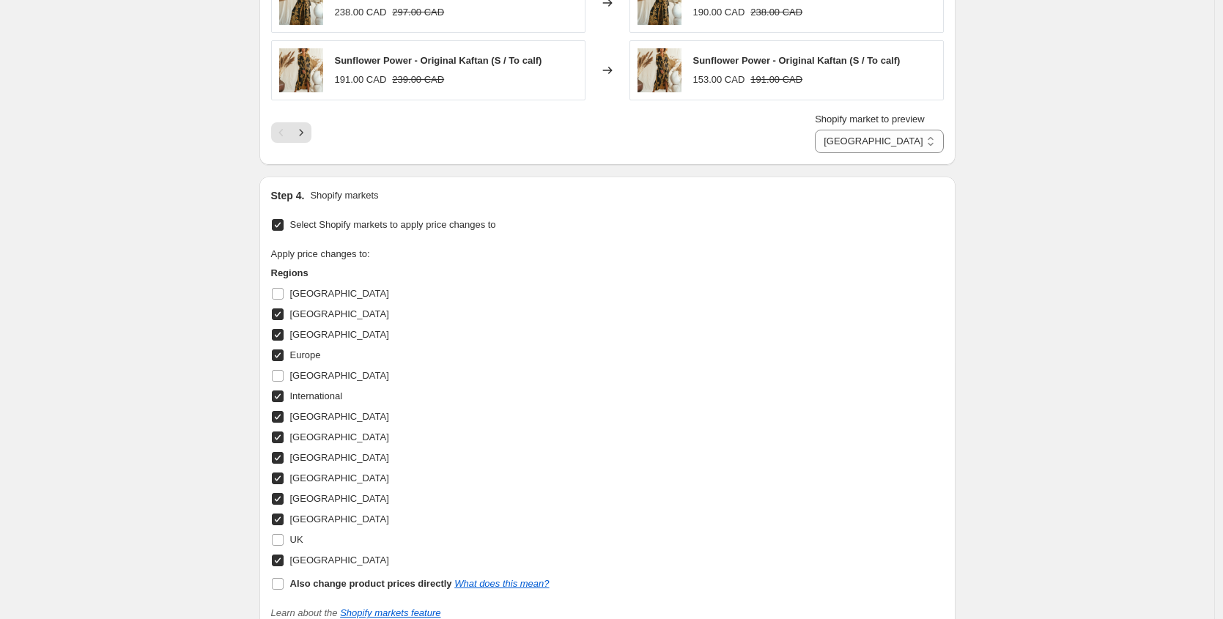
type input "2 - [GEOGRAPHIC_DATA],[GEOGRAPHIC_DATA],GE - 20% selected - 08/09-25"
click at [283, 316] on input "[GEOGRAPHIC_DATA]" at bounding box center [278, 315] width 12 height 12
checkbox input "false"
select select "56638275928"
click at [282, 341] on input "[GEOGRAPHIC_DATA]" at bounding box center [278, 335] width 12 height 12
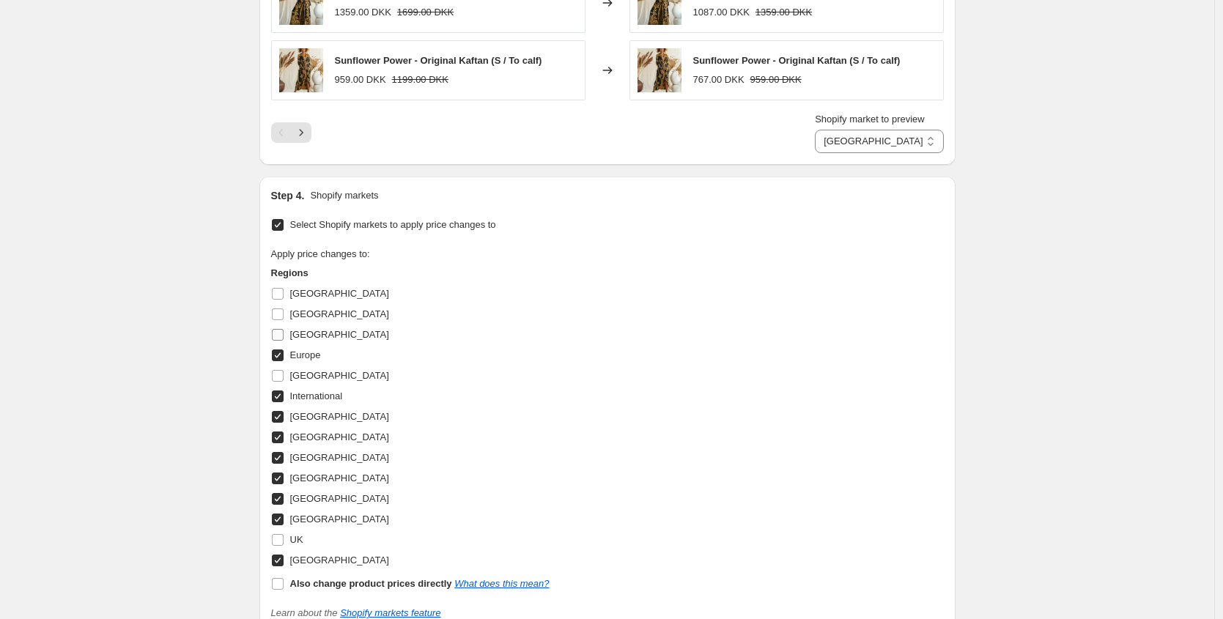
checkbox input "false"
select select "55604183384"
click at [284, 358] on input "Europe" at bounding box center [278, 356] width 12 height 12
checkbox input "false"
select select "43592417593"
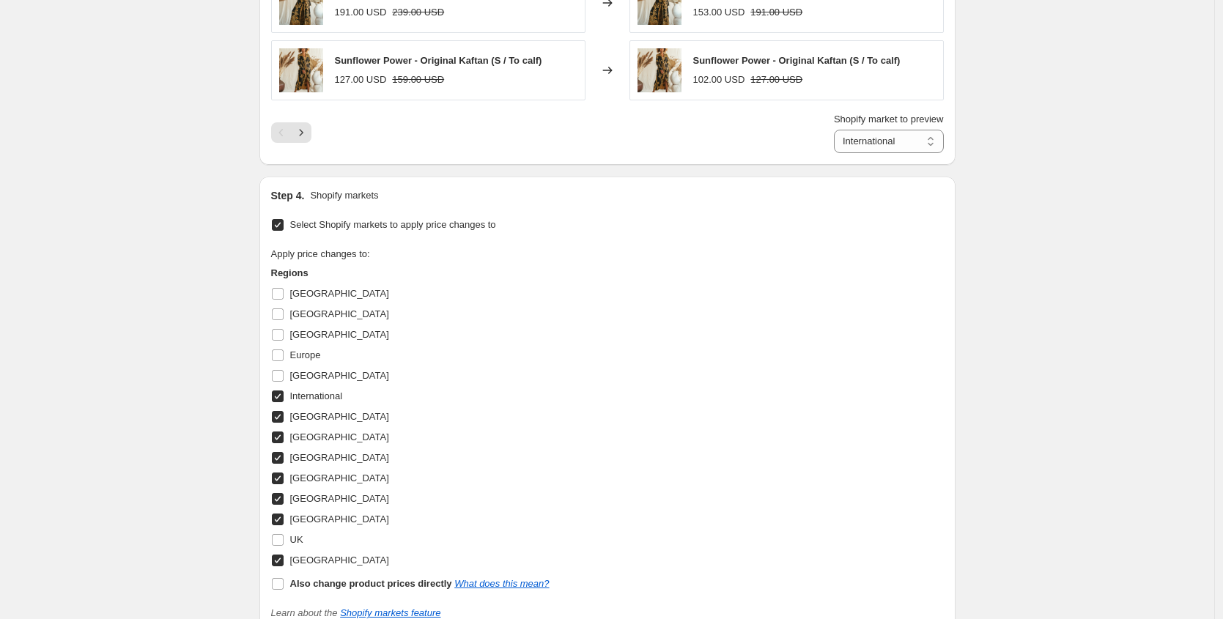
click at [284, 399] on input "International" at bounding box center [278, 397] width 12 height 12
checkbox input "false"
select select "56638407000"
click at [283, 421] on input "[GEOGRAPHIC_DATA]" at bounding box center [278, 417] width 12 height 12
checkbox input "false"
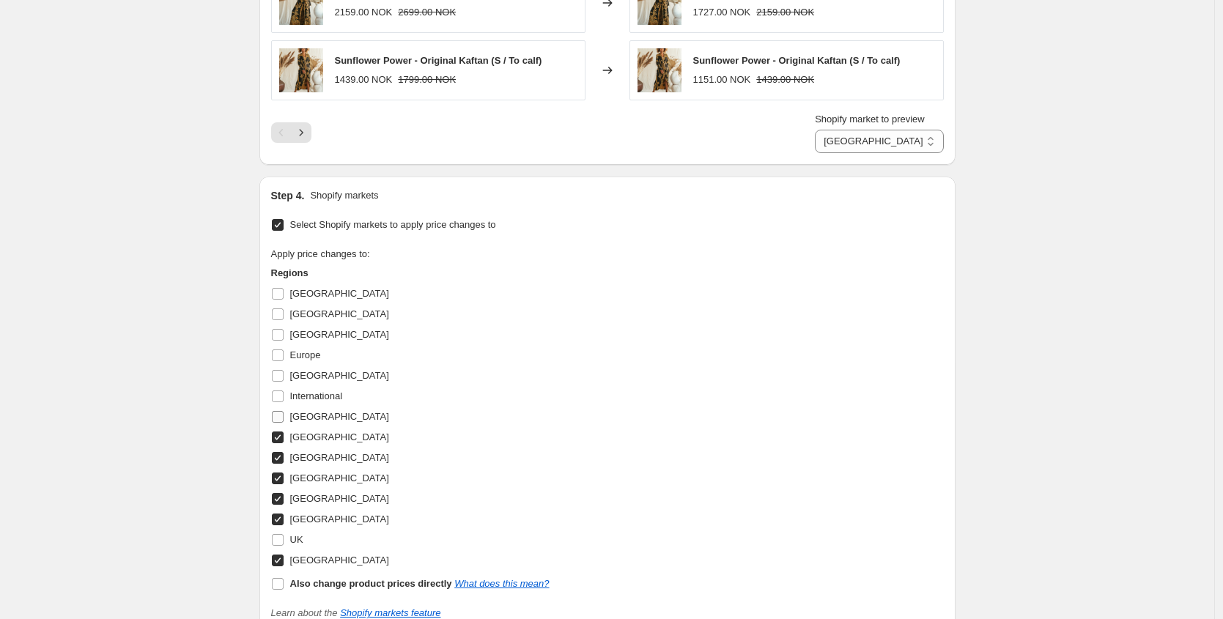
select select "56639357272"
click at [281, 438] on input "[GEOGRAPHIC_DATA]" at bounding box center [278, 438] width 12 height 12
checkbox input "false"
select select "56639553880"
click at [282, 461] on input "[GEOGRAPHIC_DATA]" at bounding box center [278, 458] width 12 height 12
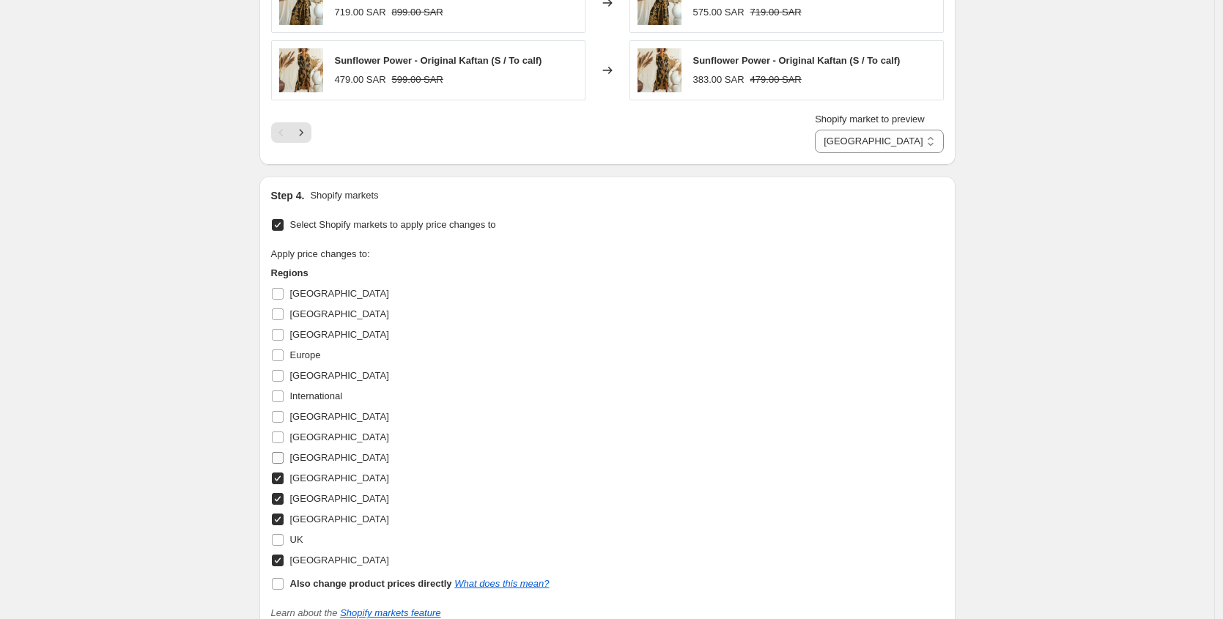
checkbox input "false"
select select "43592384825"
click at [282, 477] on input "[GEOGRAPHIC_DATA]" at bounding box center [278, 479] width 12 height 12
checkbox input "false"
select select "56636965208"
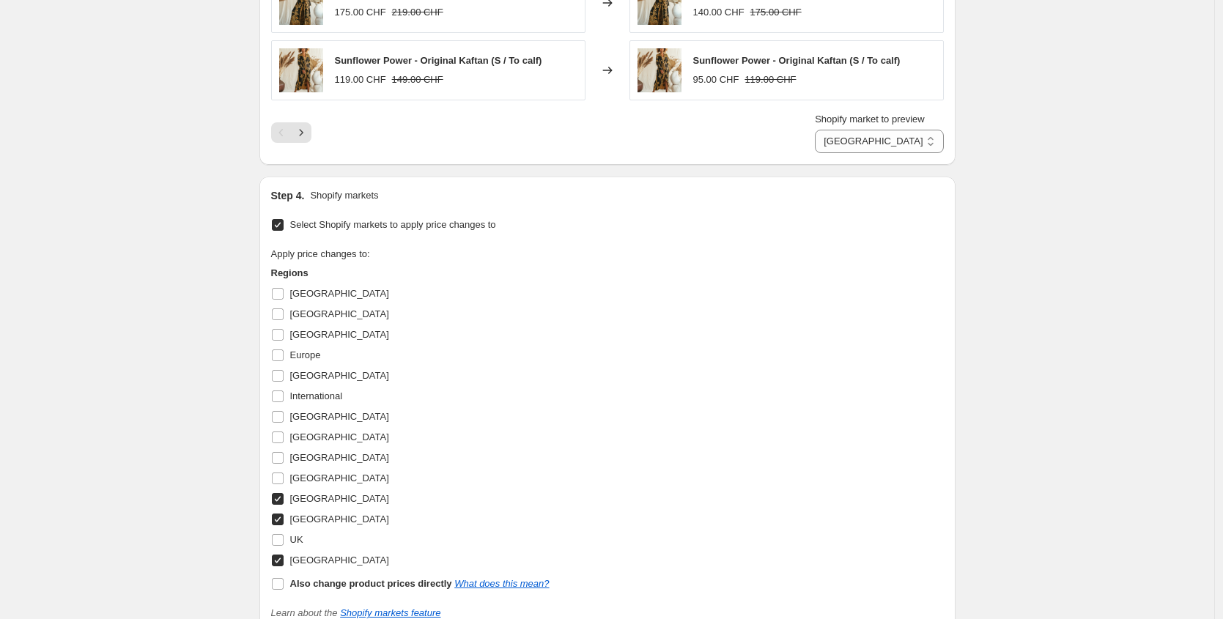
click at [281, 501] on input "[GEOGRAPHIC_DATA]" at bounding box center [278, 499] width 12 height 12
checkbox input "false"
select select "56639127896"
click at [282, 525] on input "[GEOGRAPHIC_DATA]" at bounding box center [278, 520] width 12 height 12
checkbox input "false"
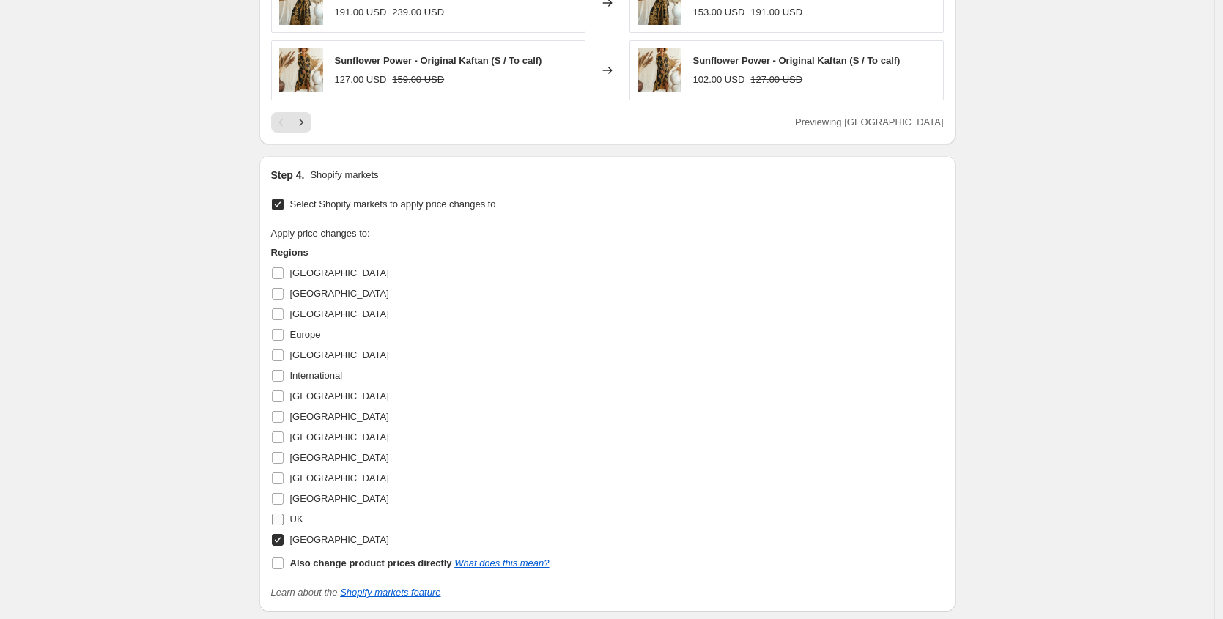
click at [284, 523] on input "UK" at bounding box center [278, 520] width 12 height 12
checkbox input "true"
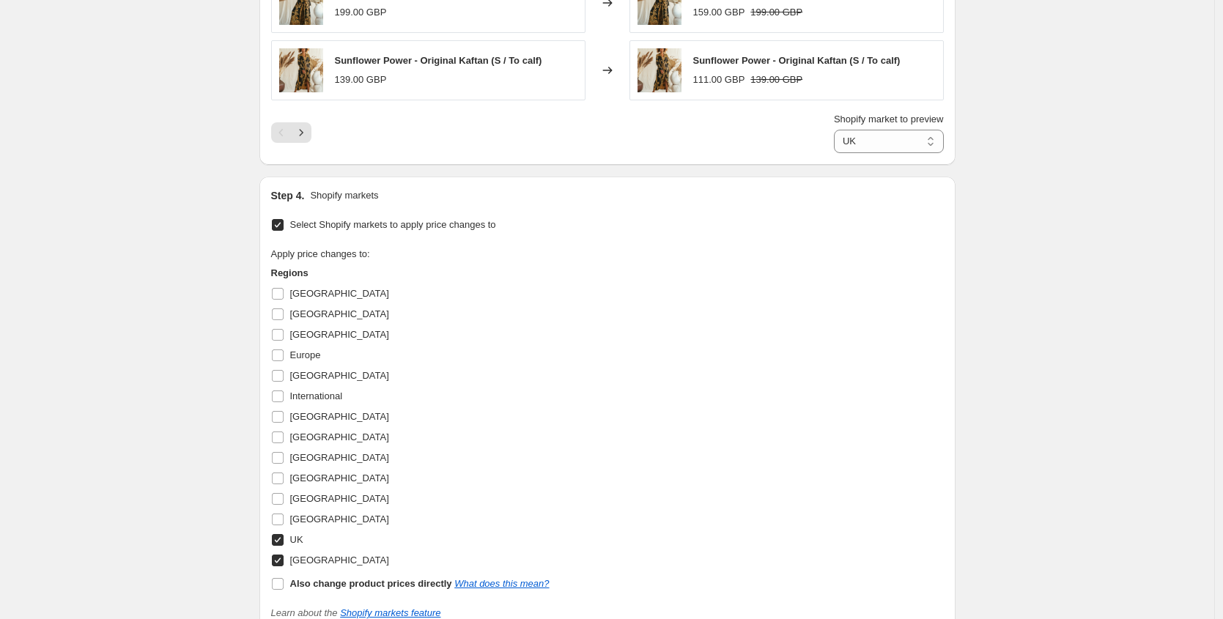
click at [281, 564] on input "[GEOGRAPHIC_DATA]" at bounding box center [278, 561] width 12 height 12
checkbox input "false"
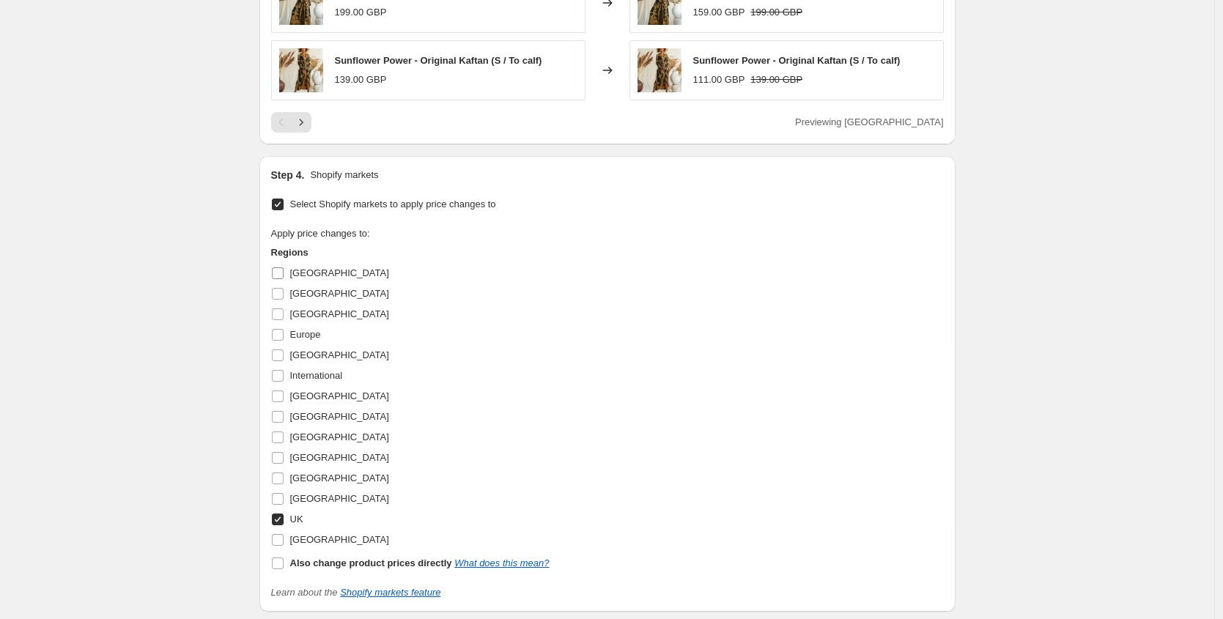
click at [278, 279] on input "[GEOGRAPHIC_DATA]" at bounding box center [278, 274] width 12 height 12
checkbox input "true"
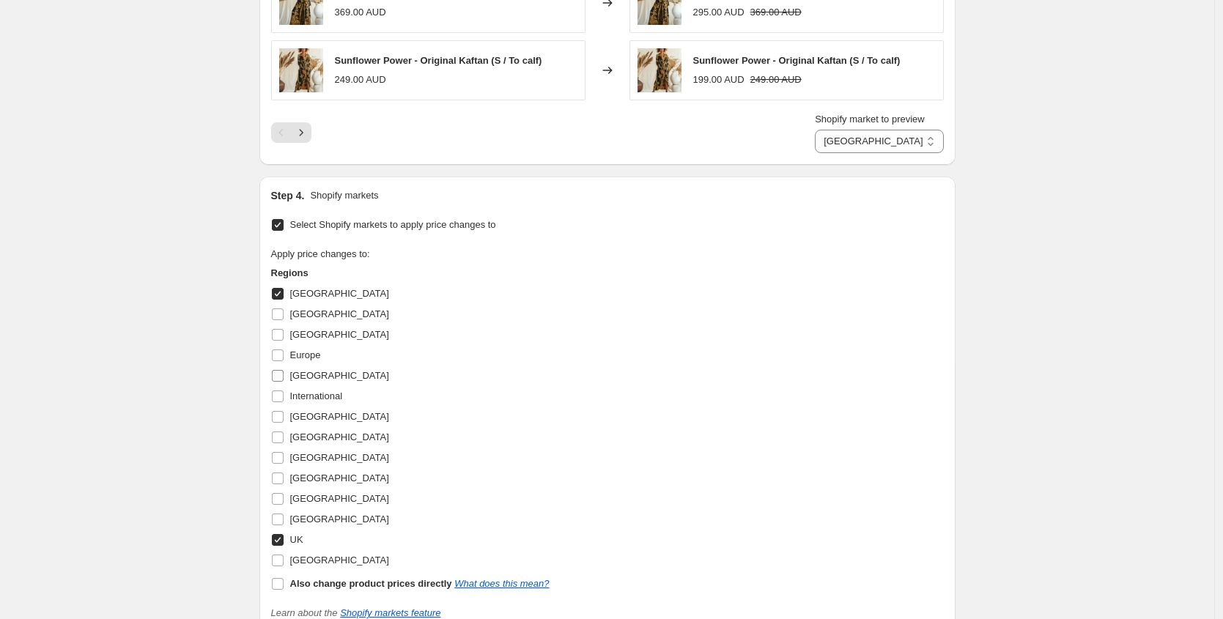
click at [282, 382] on input "[GEOGRAPHIC_DATA]" at bounding box center [278, 376] width 12 height 12
checkbox input "true"
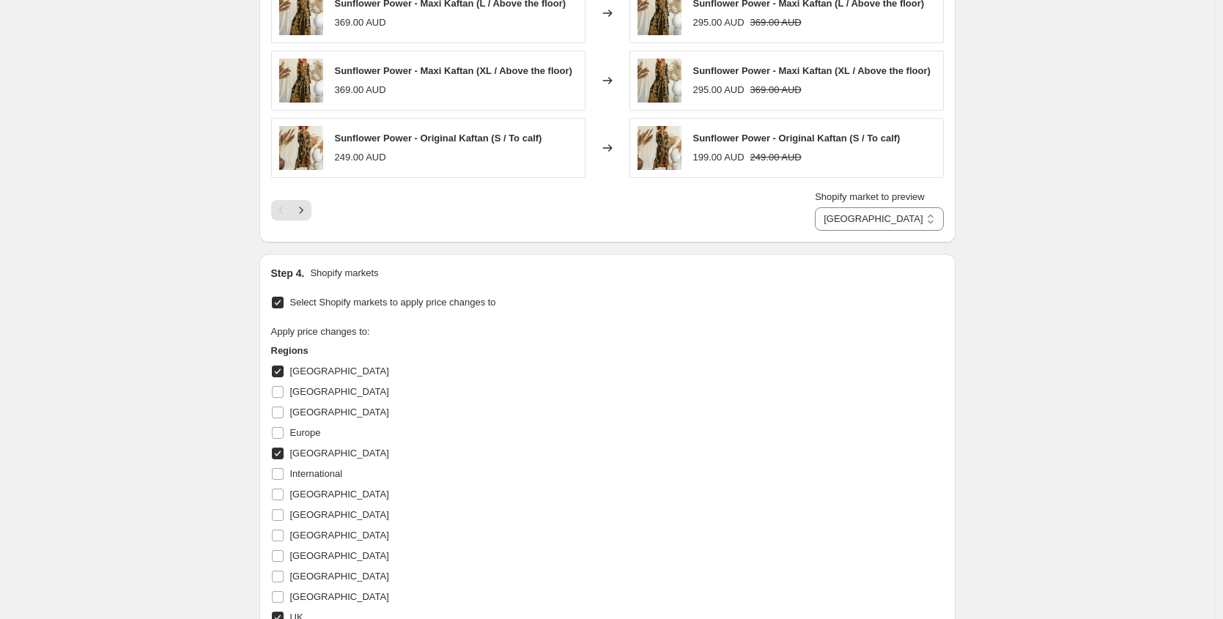
scroll to position [1586, 0]
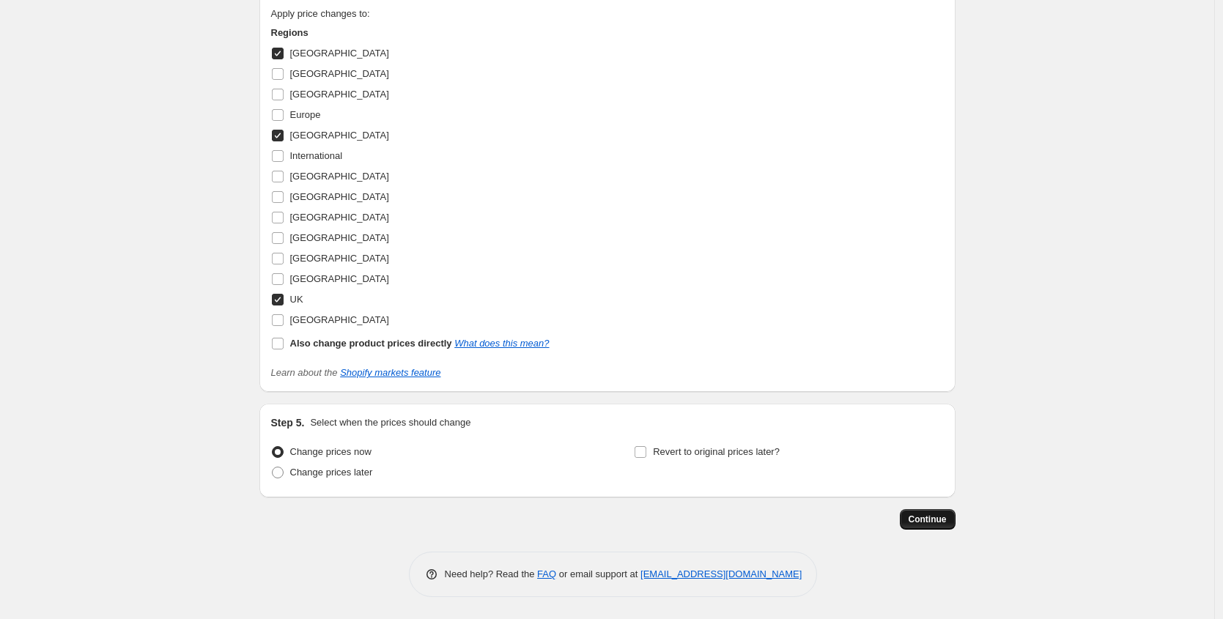
click at [945, 518] on span "Continue" at bounding box center [928, 520] width 38 height 12
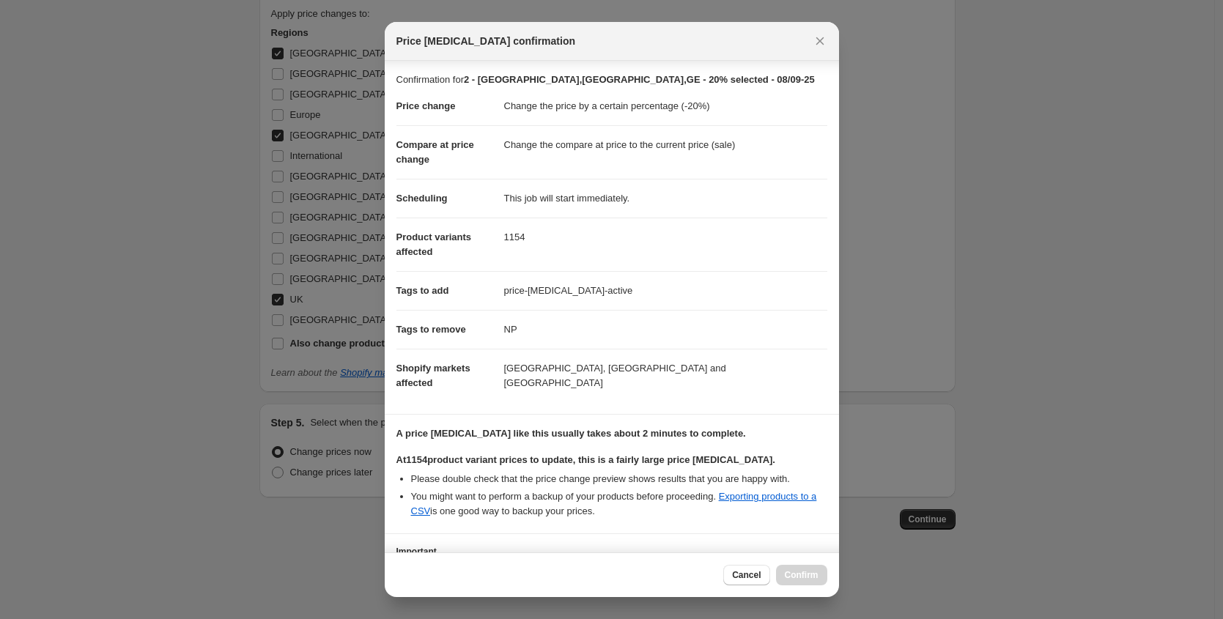
scroll to position [119, 0]
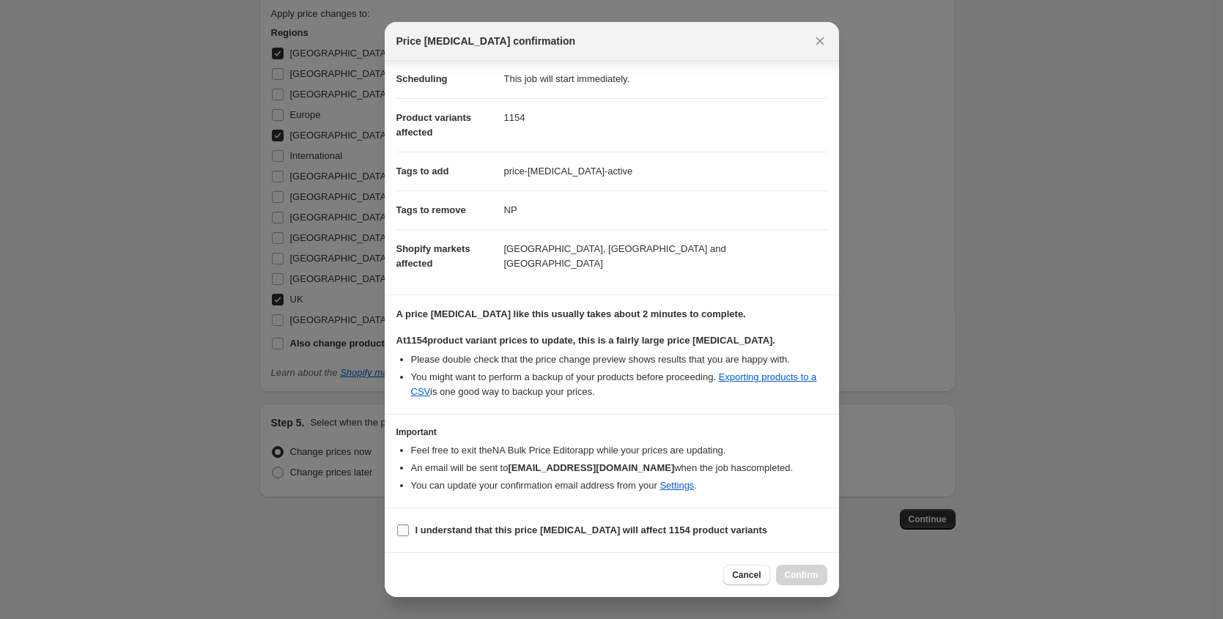
click at [616, 534] on b "I understand that this price change job will affect 1154 product variants" at bounding box center [592, 530] width 353 height 11
click at [409, 534] on input "I understand that this price change job will affect 1154 product variants" at bounding box center [403, 531] width 12 height 12
checkbox input "true"
click at [809, 580] on span "Confirm" at bounding box center [802, 575] width 34 height 12
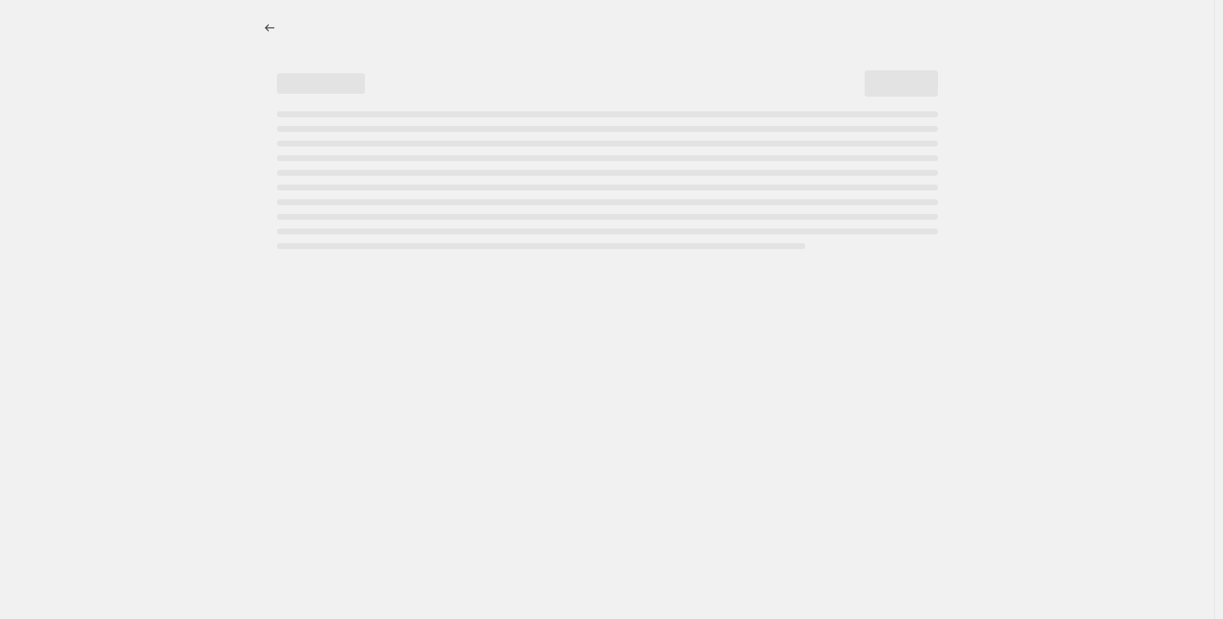
select select "percentage"
select select "tag"
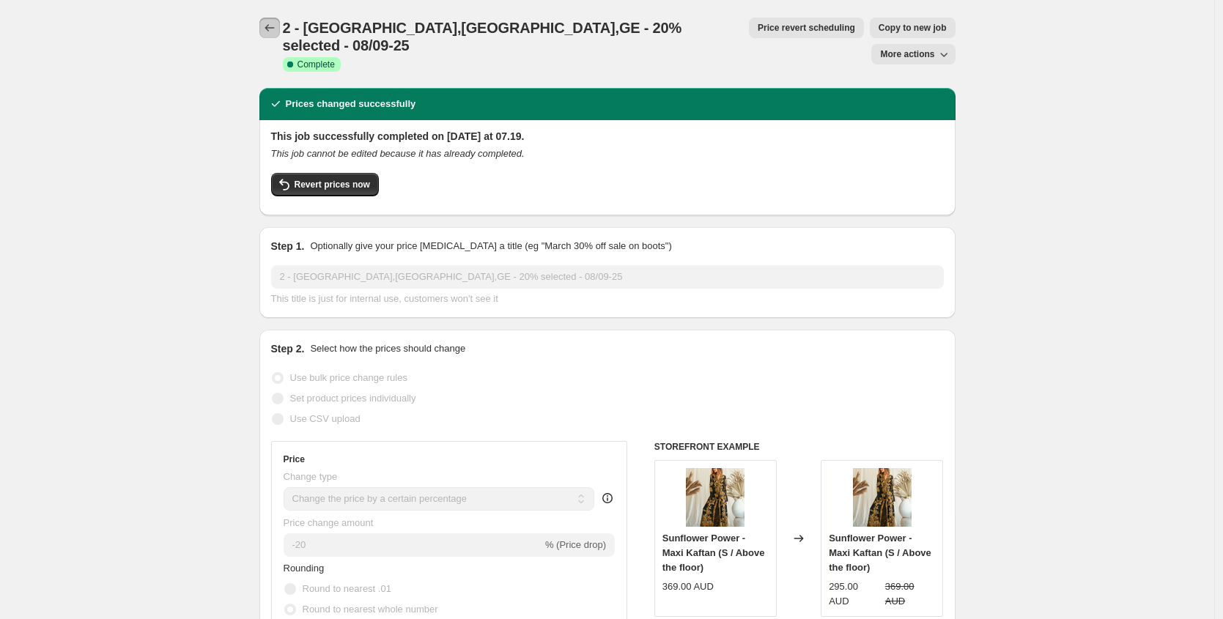
click at [270, 28] on icon "Price change jobs" at bounding box center [270, 27] width 10 height 7
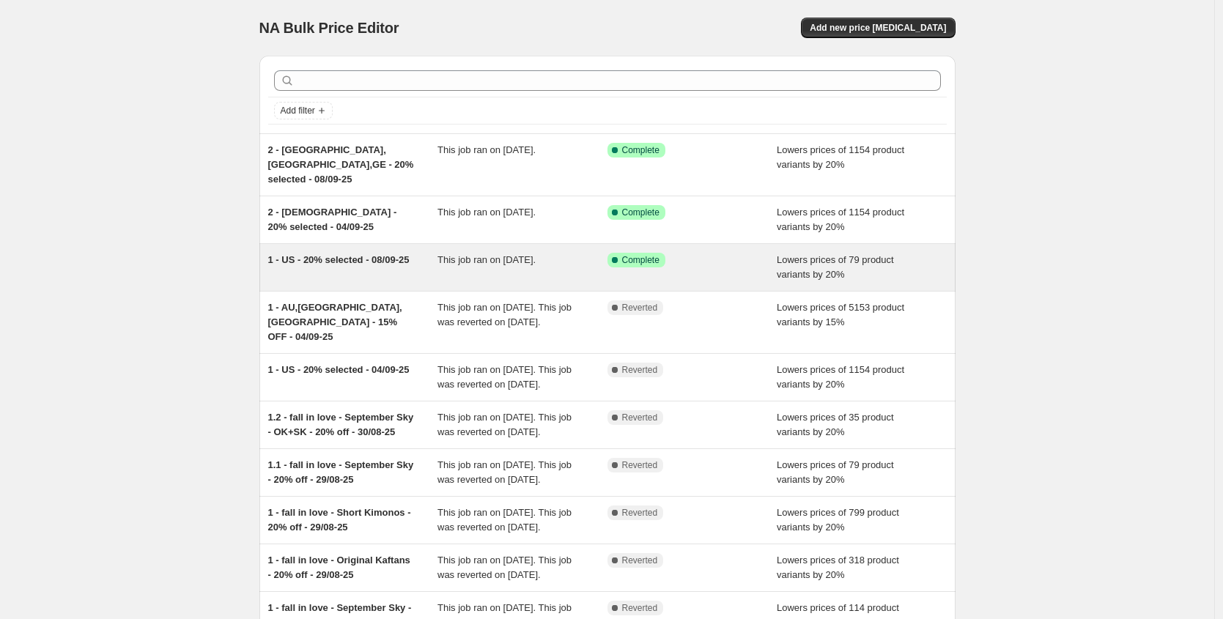
click at [457, 254] on span "This job ran on [DATE]." at bounding box center [487, 259] width 98 height 11
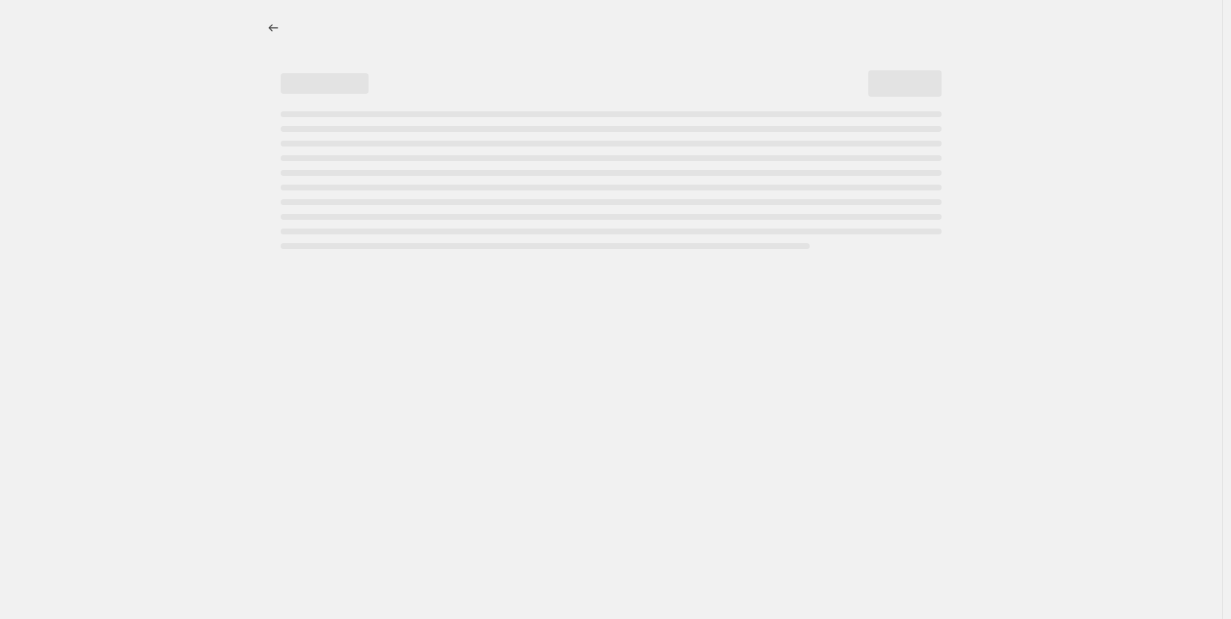
select select "percentage"
select select "tag"
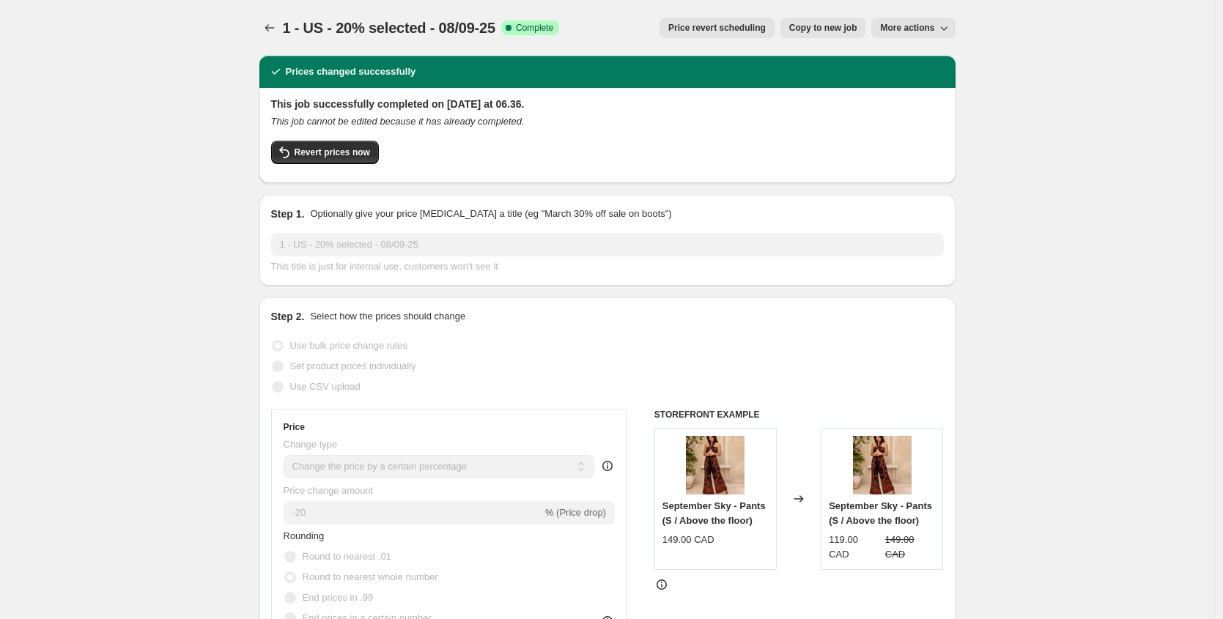
click at [791, 24] on span "Copy to new job" at bounding box center [823, 28] width 68 height 12
select select "percentage"
select select "tag"
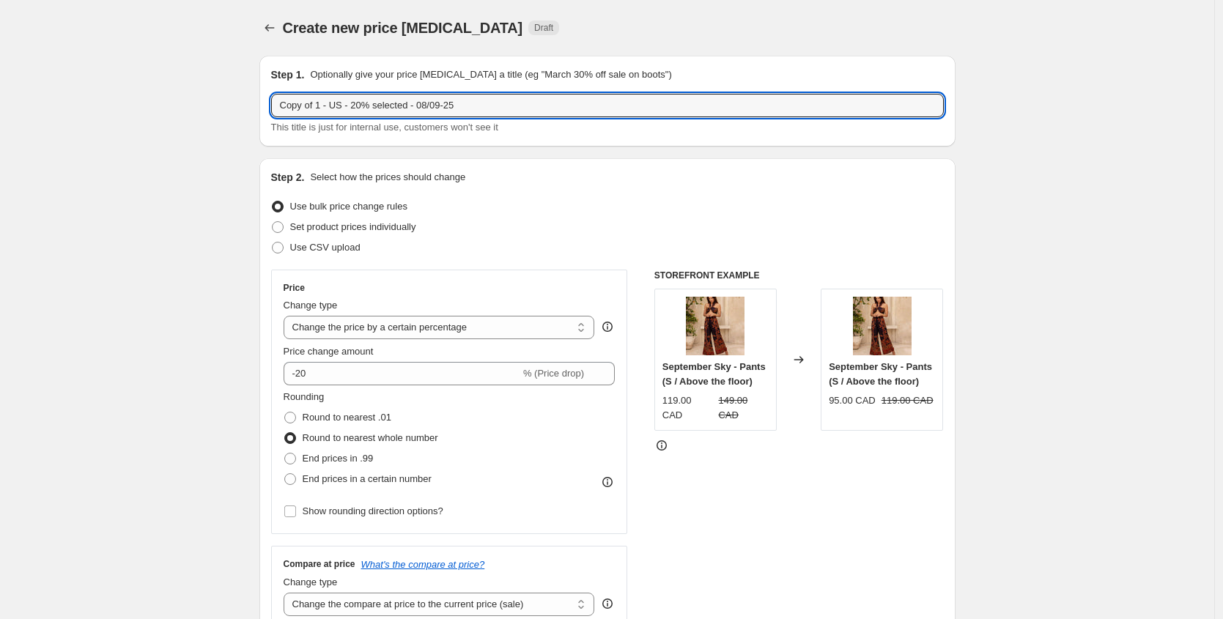
drag, startPoint x: 322, startPoint y: 105, endPoint x: 177, endPoint y: 105, distance: 145.1
click at [314, 109] on input "2 - [DEMOGRAPHIC_DATA] - 20% selected - 08/09-25" at bounding box center [607, 105] width 673 height 23
click at [312, 108] on input "2 - [DEMOGRAPHIC_DATA] - 20% selected - 08/09-25" at bounding box center [607, 105] width 673 height 23
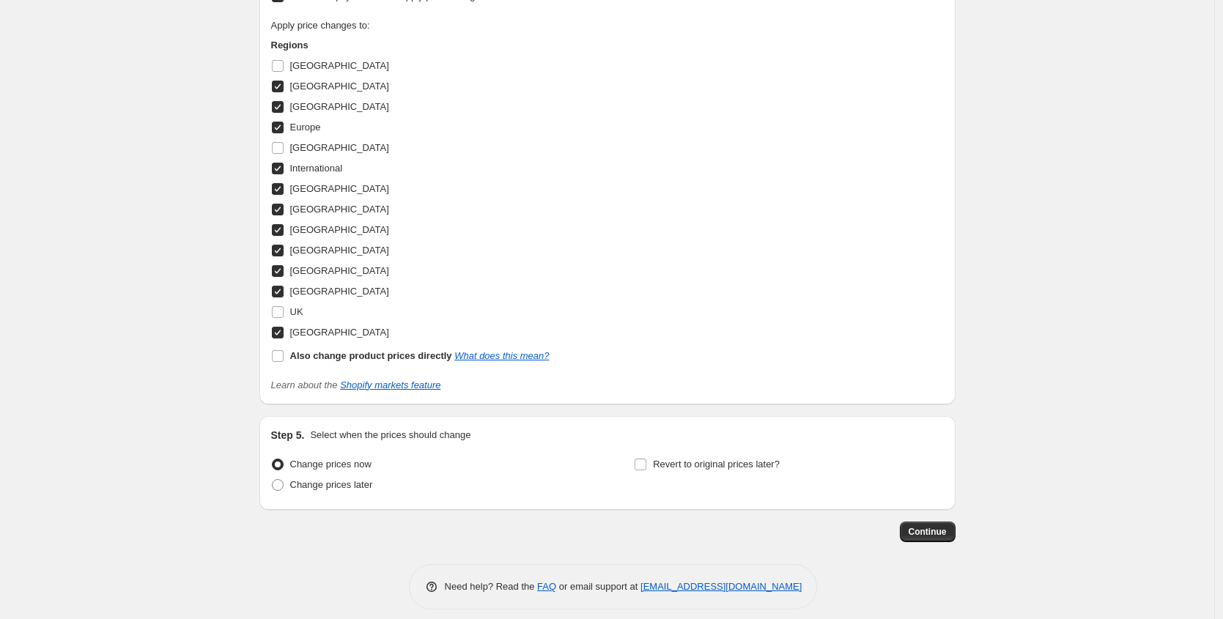
scroll to position [1581, 0]
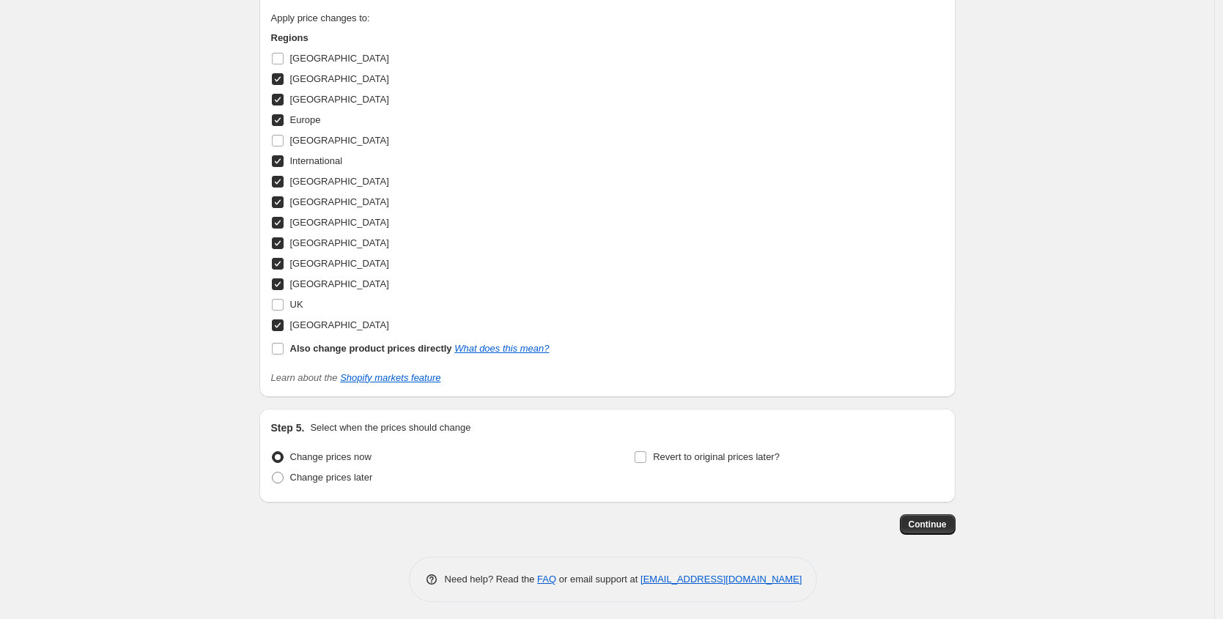
type input "2 - [GEOGRAPHIC_DATA],[GEOGRAPHIC_DATA],GE - 20% selected - 08/09-25"
click at [281, 278] on input "[GEOGRAPHIC_DATA]" at bounding box center [278, 284] width 12 height 12
checkbox input "false"
click at [284, 260] on input "[GEOGRAPHIC_DATA]" at bounding box center [278, 264] width 12 height 12
checkbox input "false"
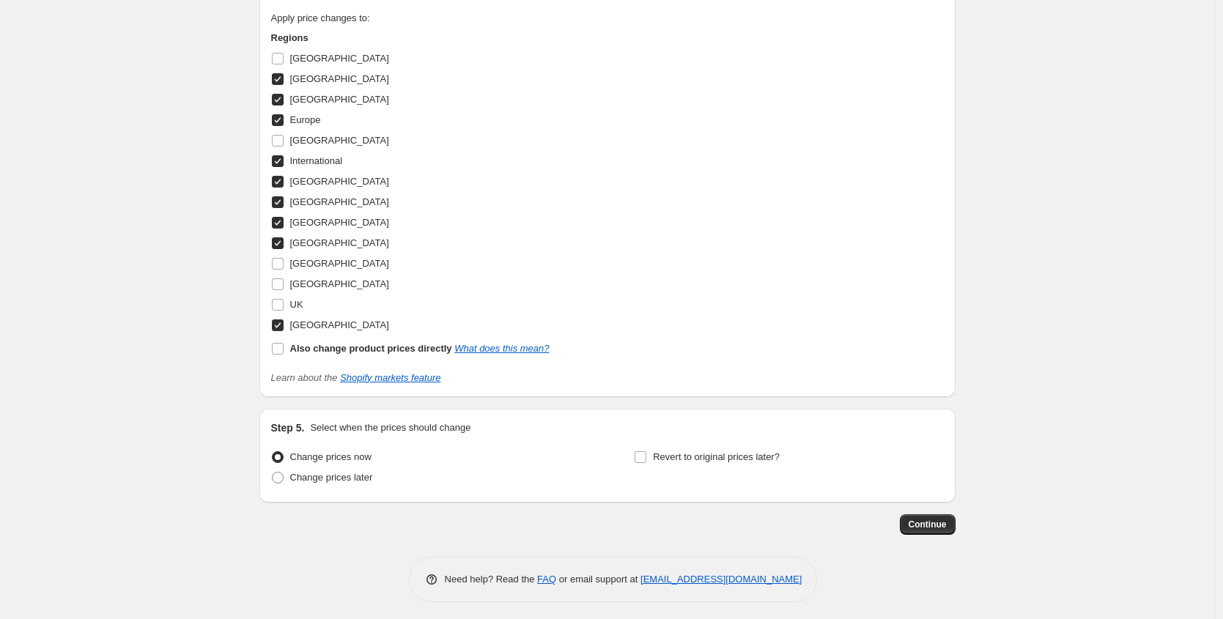
click at [284, 241] on input "[GEOGRAPHIC_DATA]" at bounding box center [278, 243] width 12 height 12
checkbox input "false"
click at [284, 224] on span at bounding box center [277, 222] width 13 height 13
click at [284, 224] on input "[GEOGRAPHIC_DATA]" at bounding box center [278, 223] width 12 height 12
checkbox input "false"
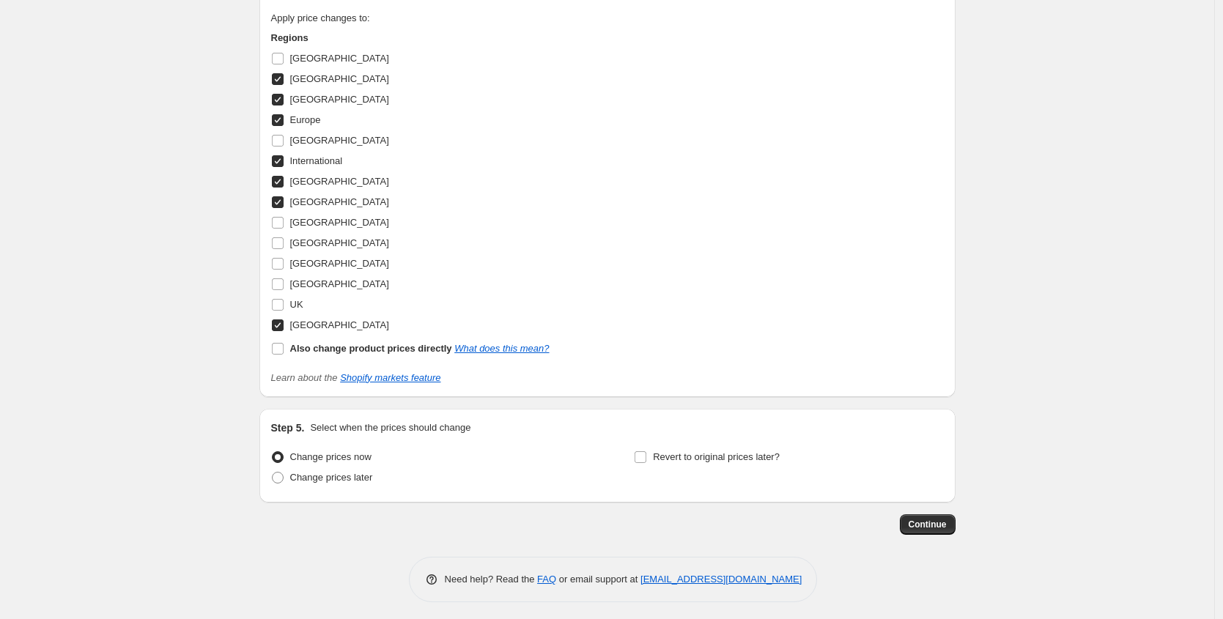
click at [284, 196] on input "[GEOGRAPHIC_DATA]" at bounding box center [278, 202] width 12 height 12
checkbox input "false"
click at [284, 177] on input "[GEOGRAPHIC_DATA]" at bounding box center [278, 182] width 12 height 12
checkbox input "false"
click at [284, 155] on input "International" at bounding box center [278, 161] width 12 height 12
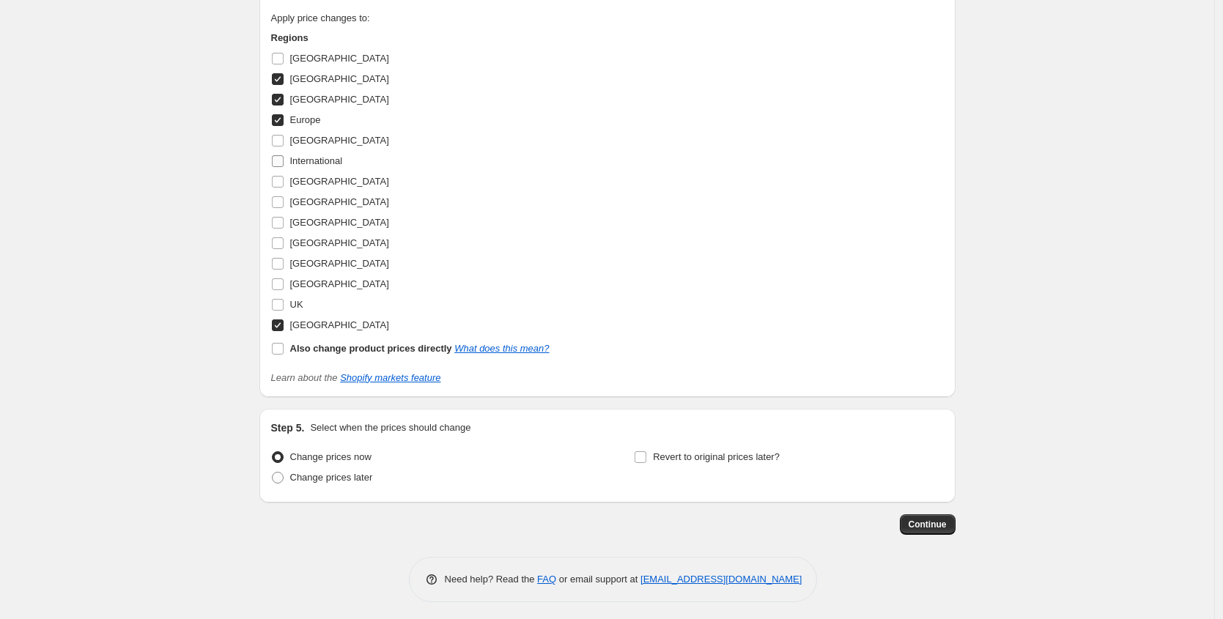
checkbox input "false"
click at [284, 324] on input "[GEOGRAPHIC_DATA]" at bounding box center [278, 326] width 12 height 12
checkbox input "false"
click at [284, 303] on input "UK" at bounding box center [278, 305] width 12 height 12
checkbox input "true"
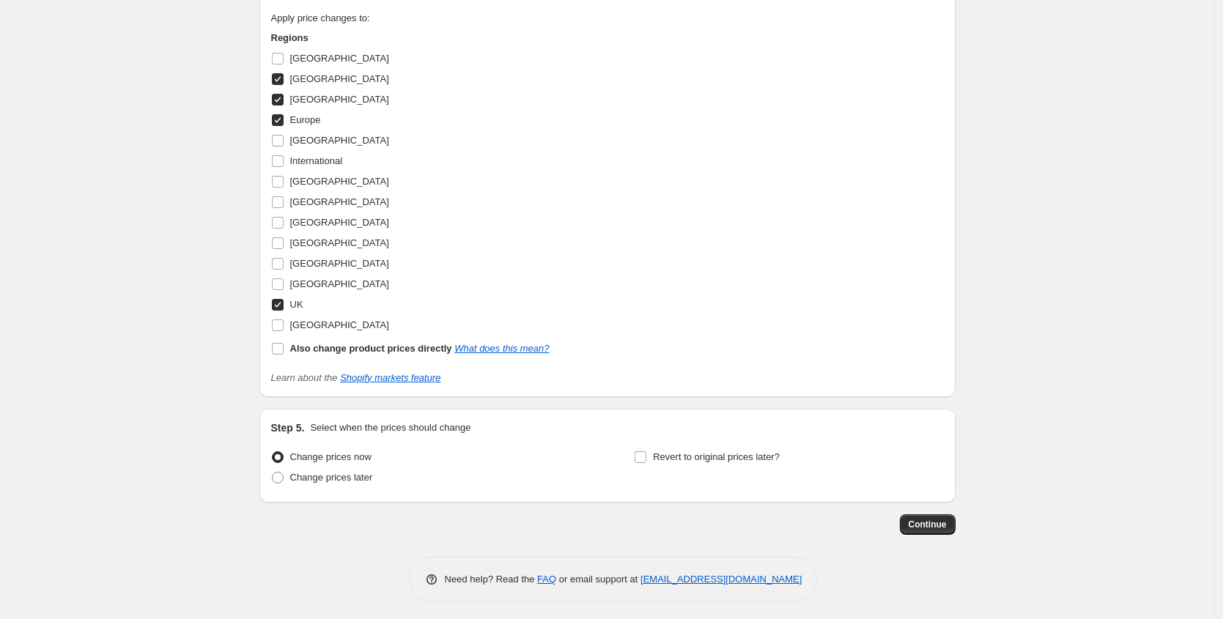
click at [284, 116] on input "Europe" at bounding box center [278, 120] width 12 height 12
checkbox input "false"
click at [284, 95] on input "[GEOGRAPHIC_DATA]" at bounding box center [278, 100] width 12 height 12
checkbox input "false"
click at [284, 61] on label "[GEOGRAPHIC_DATA]" at bounding box center [330, 58] width 118 height 21
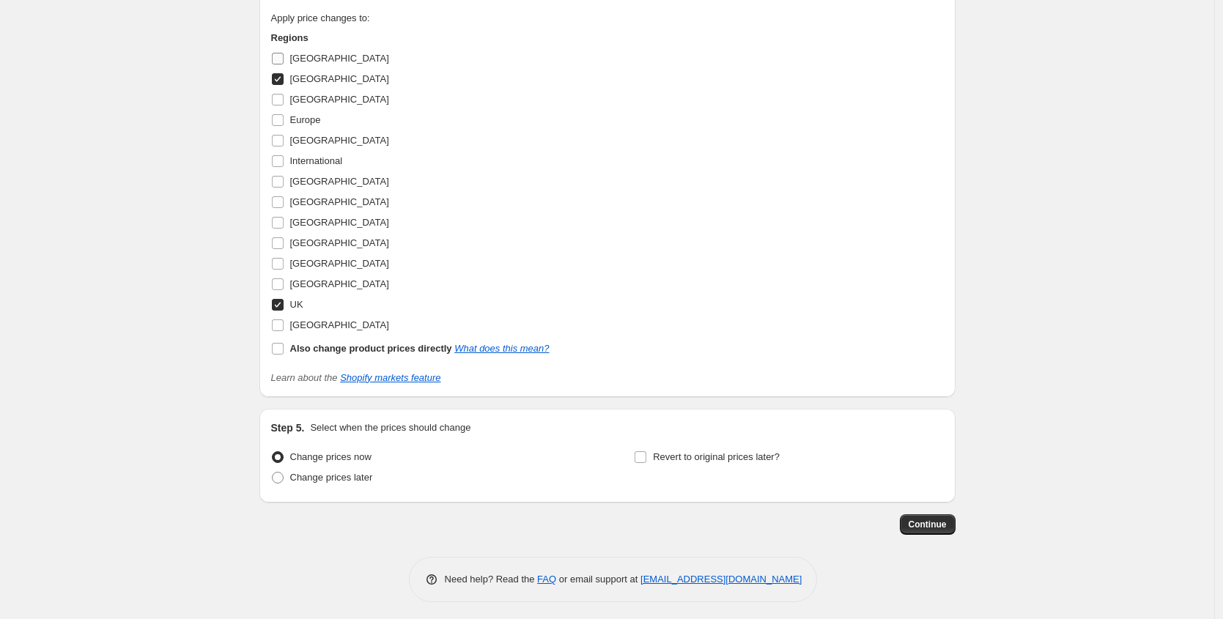
click at [284, 61] on input "[GEOGRAPHIC_DATA]" at bounding box center [278, 59] width 12 height 12
checkbox input "true"
select select "56638996824"
click at [281, 74] on input "[GEOGRAPHIC_DATA]" at bounding box center [278, 79] width 12 height 12
checkbox input "false"
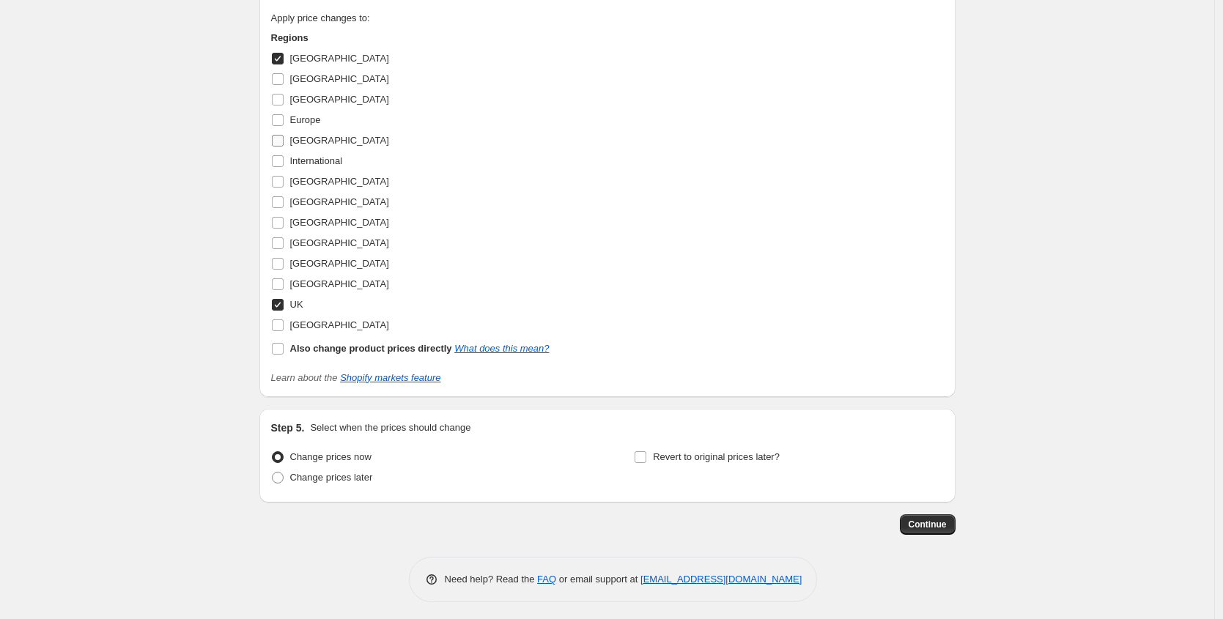
click at [284, 139] on input "[GEOGRAPHIC_DATA]" at bounding box center [278, 141] width 12 height 12
checkbox input "true"
click at [934, 523] on span "Continue" at bounding box center [928, 525] width 38 height 12
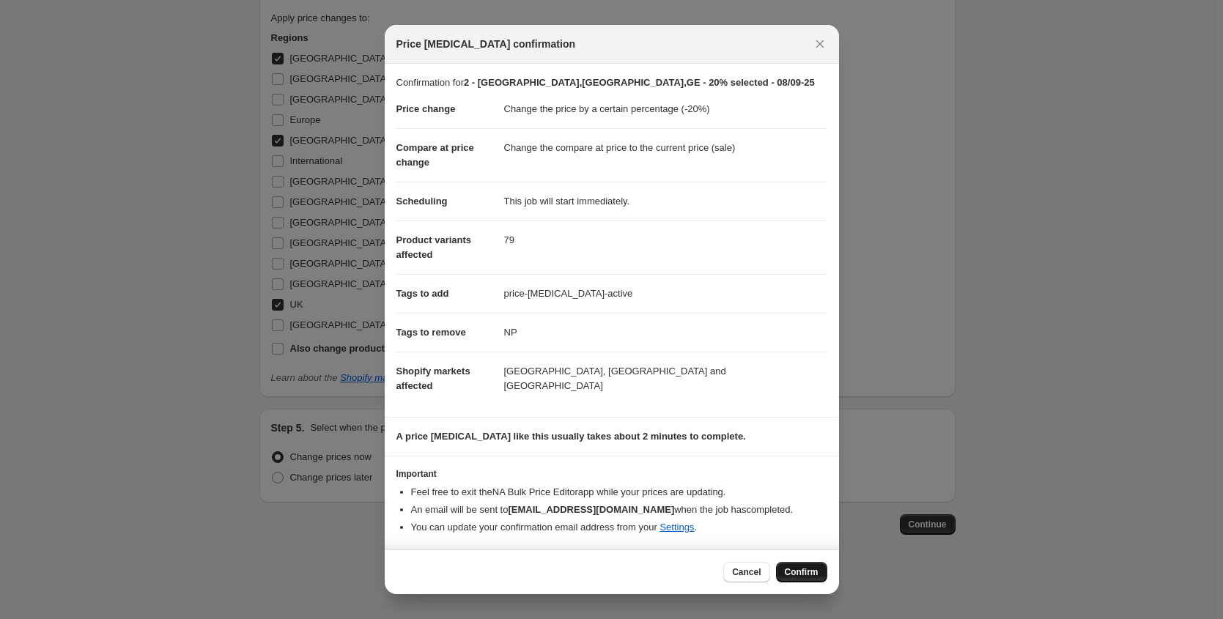
click at [805, 580] on button "Confirm" at bounding box center [801, 572] width 51 height 21
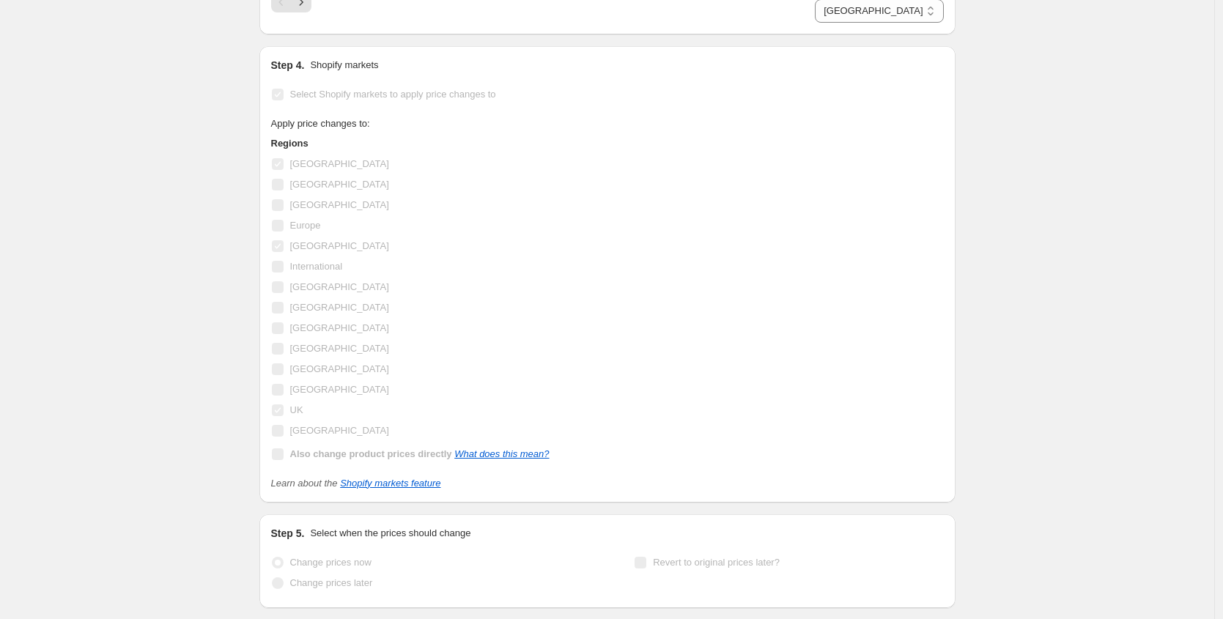
scroll to position [1619, 0]
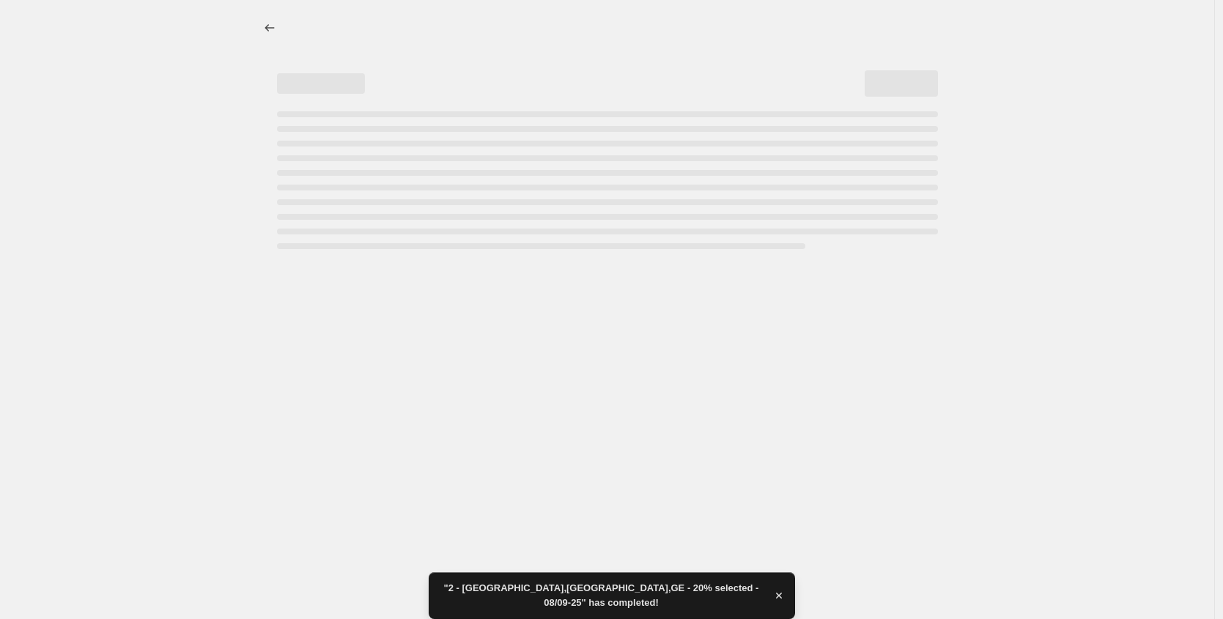
select select "percentage"
select select "tag"
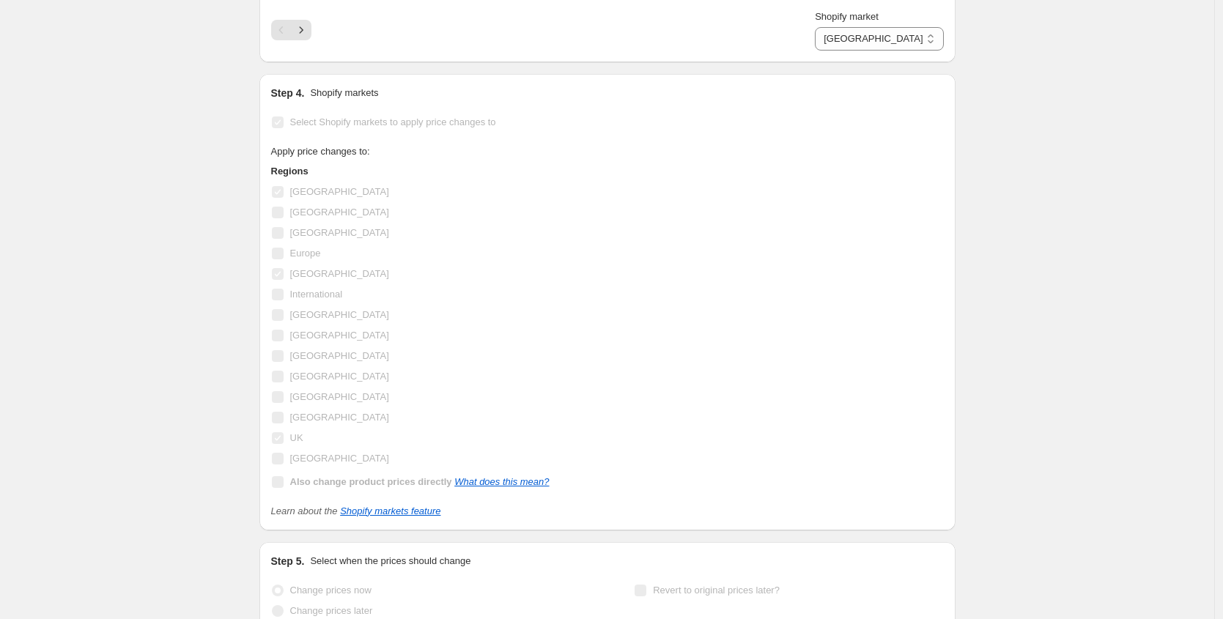
scroll to position [0, 0]
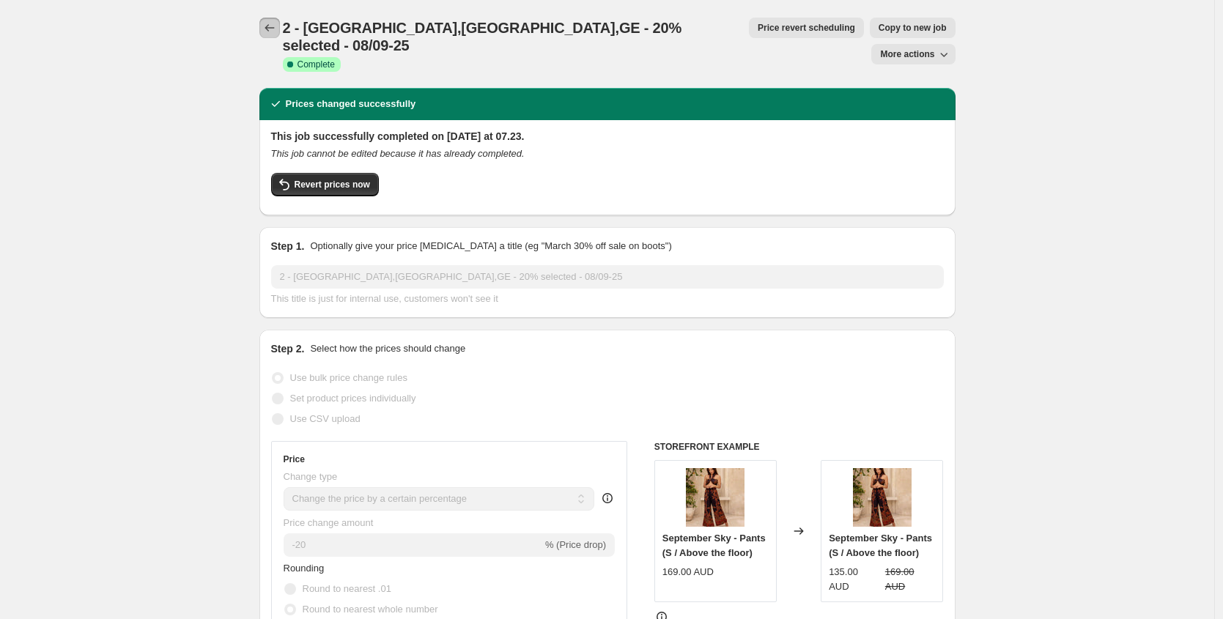
click at [276, 23] on icon "Price change jobs" at bounding box center [269, 28] width 15 height 15
